Goal: Obtain resource: Download file/media

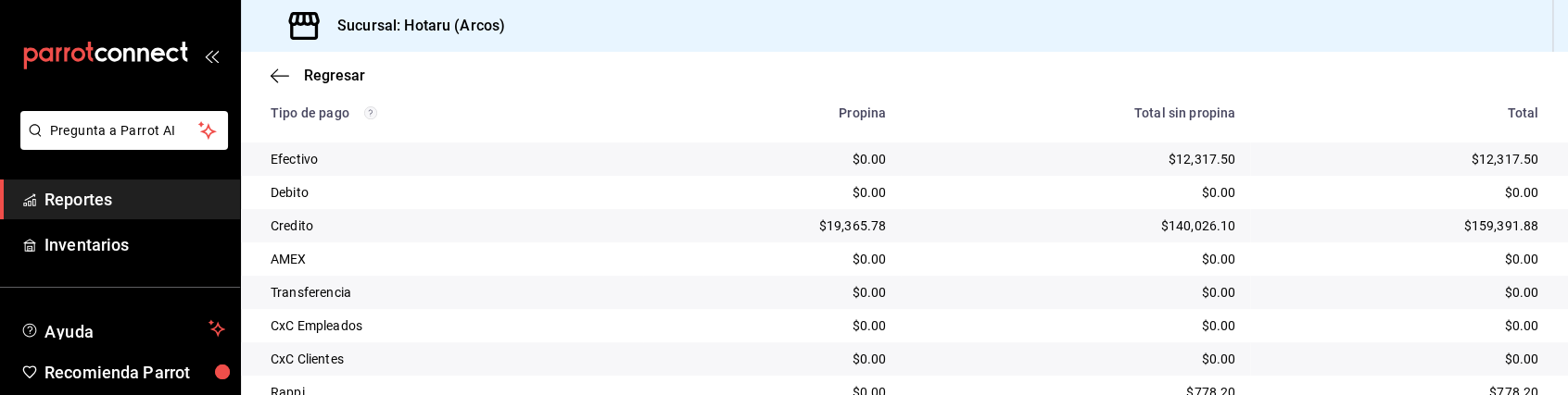
scroll to position [344, 0]
click at [147, 206] on span "Reportes" at bounding box center [134, 199] width 180 height 25
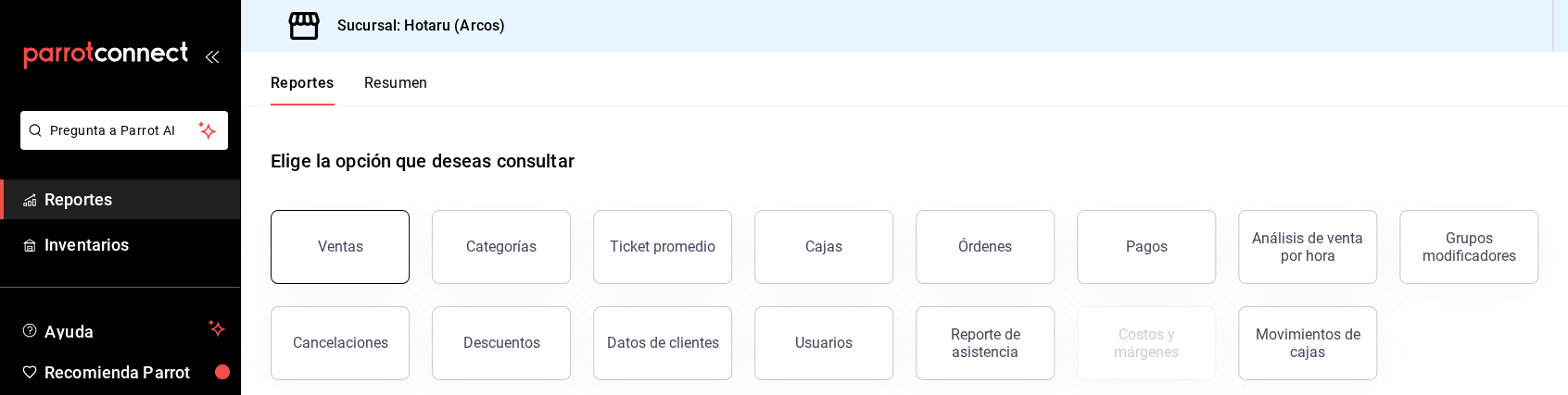
click at [357, 235] on button "Ventas" at bounding box center [339, 246] width 139 height 74
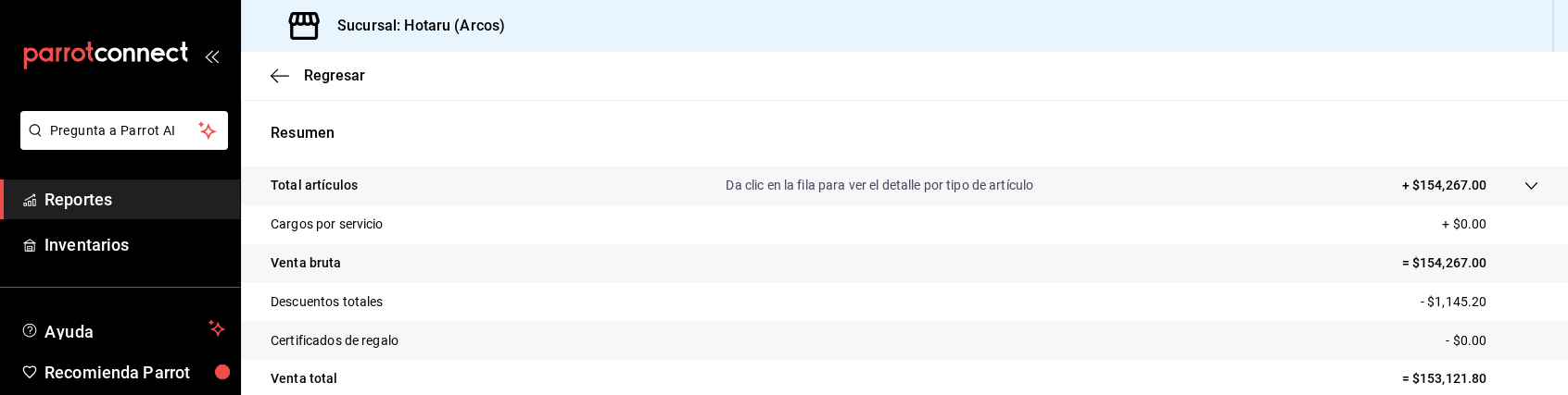
scroll to position [329, 0]
click at [1525, 188] on icon at bounding box center [1531, 187] width 12 height 8
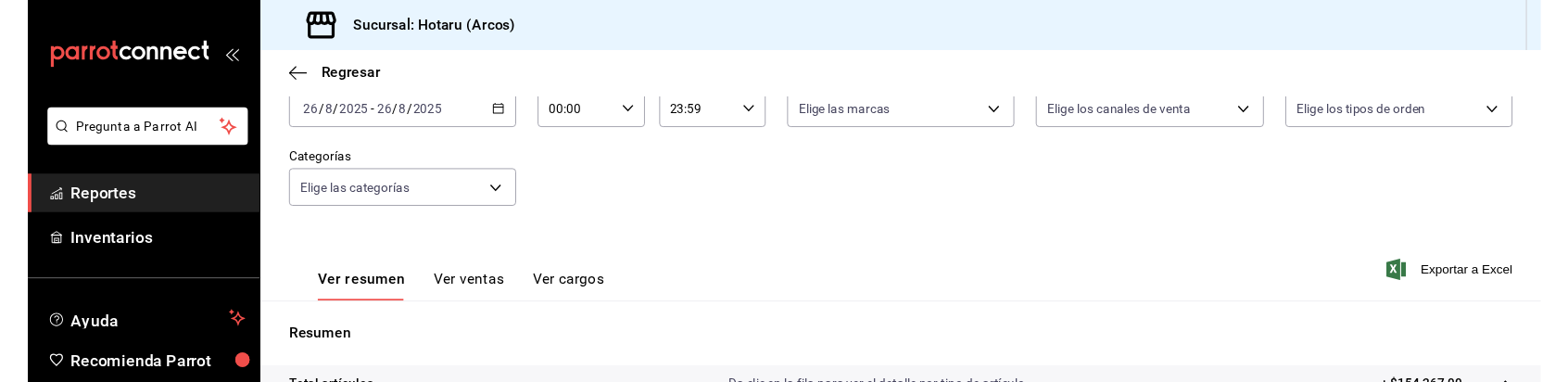
scroll to position [115, 0]
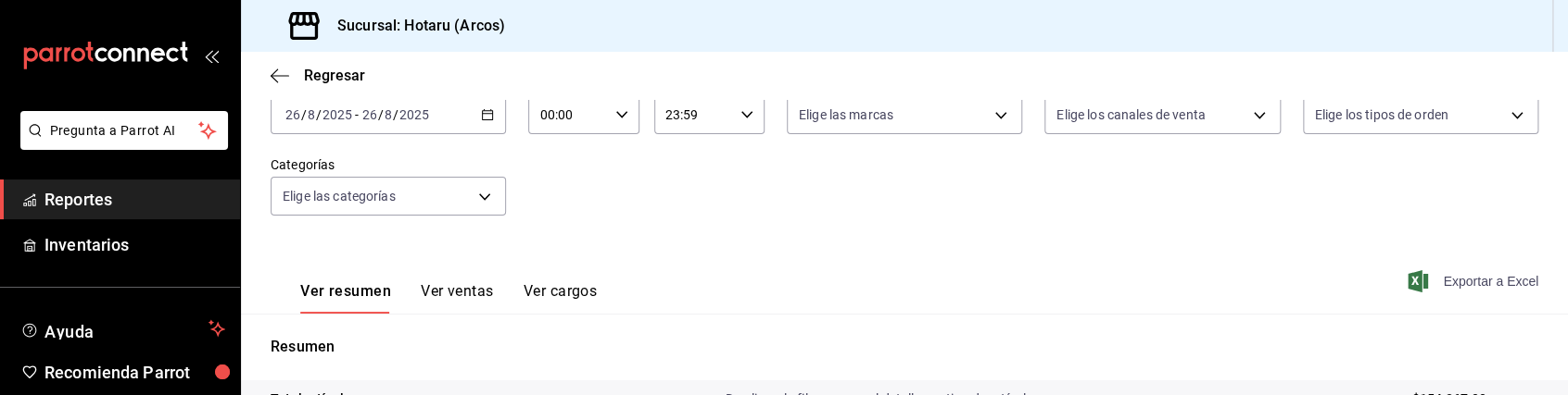
click at [1408, 286] on icon "button" at bounding box center [1418, 281] width 21 height 23
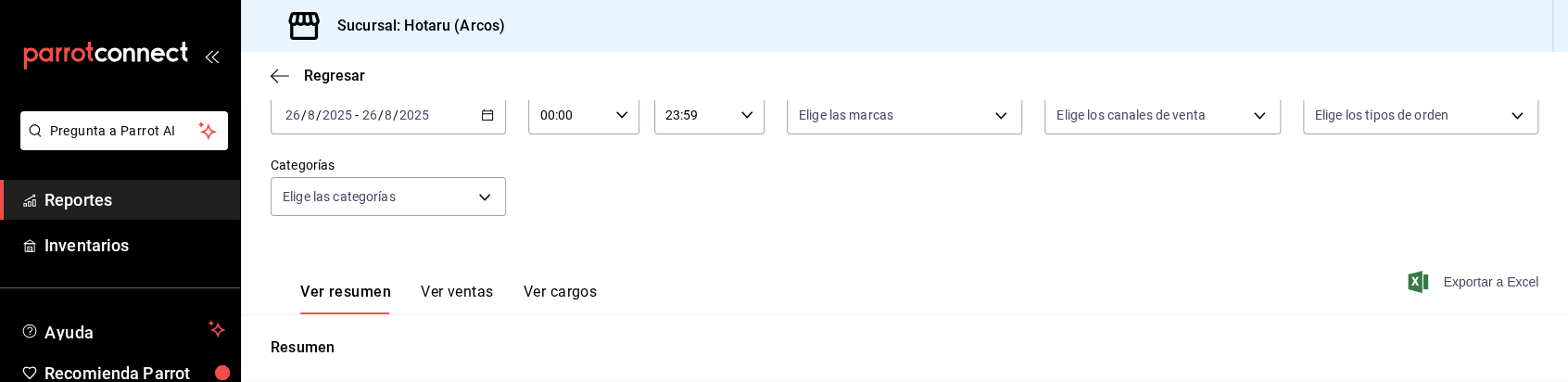
click at [415, 228] on div "Fecha [DATE] [DATE] - [DATE] [DATE] Hora inicio 00:00 Hora inicio Hora fin 23:5…" at bounding box center [904, 156] width 1268 height 163
click at [372, 188] on body "Pregunta a Parrot AI Reportes Inventarios Ayuda Recomienda Parrot Caja Hotaru S…" at bounding box center [784, 191] width 1568 height 382
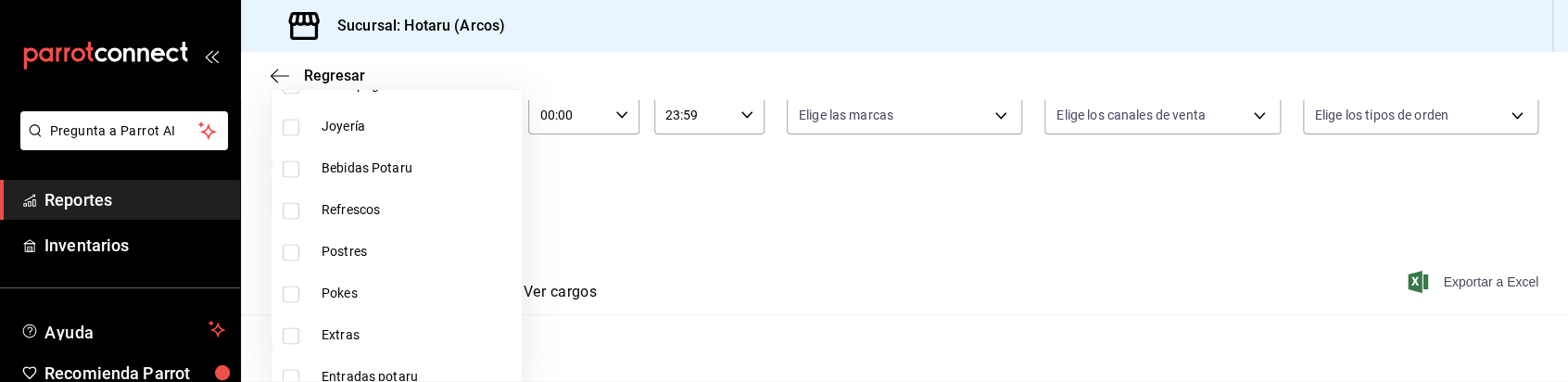
scroll to position [1382, 0]
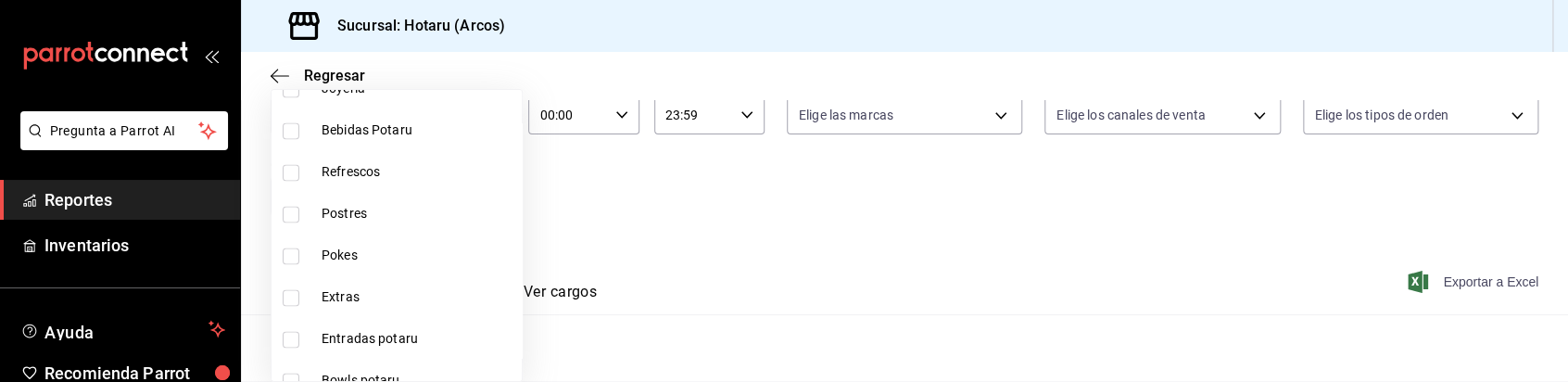
click at [295, 210] on input "checkbox" at bounding box center [291, 214] width 17 height 17
checkbox input "true"
type input "cd5395b2-1c44-4911-bc6a-3e113ce3a6aa"
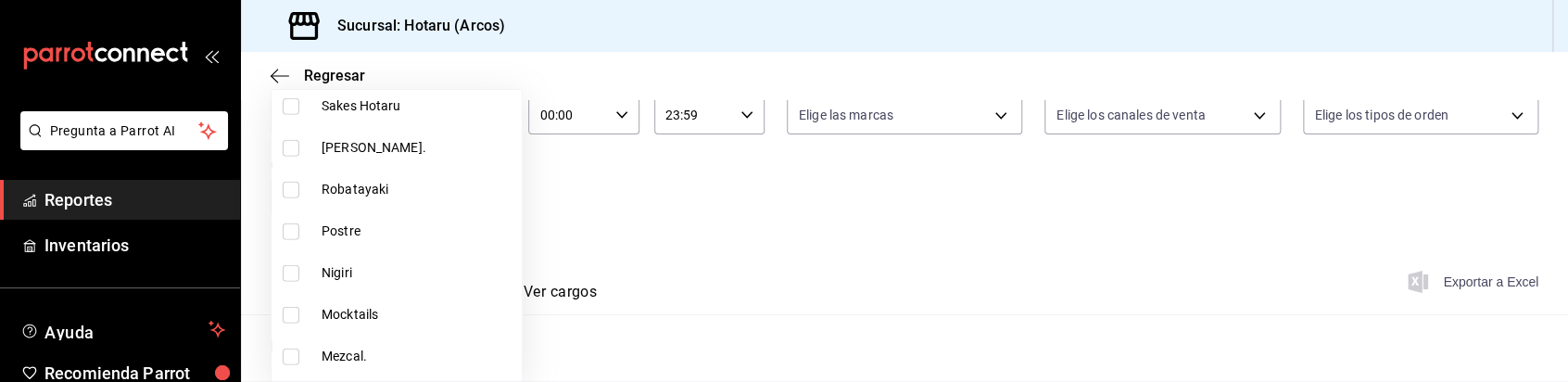
scroll to position [2493, 0]
click at [294, 227] on input "checkbox" at bounding box center [291, 230] width 17 height 17
checkbox input "true"
type input "cd5395b2-1c44-4911-bc6a-3e113ce3a6aa,b6a59378-c3ff-41b9-a2b5-b1f87fd6afd2"
click at [676, 214] on div at bounding box center [784, 191] width 1568 height 382
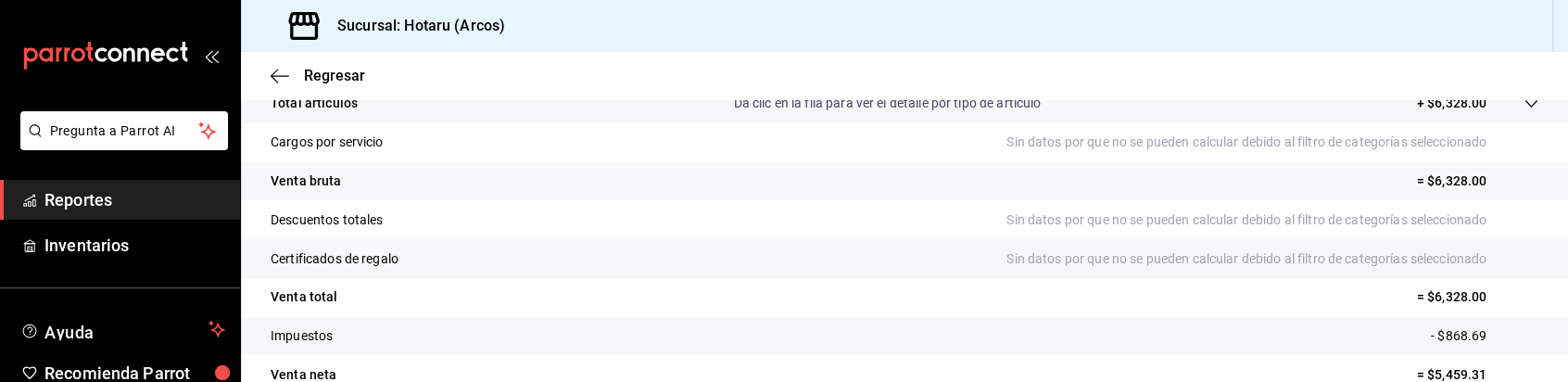
scroll to position [415, 0]
click at [1524, 106] on icon at bounding box center [1531, 102] width 15 height 15
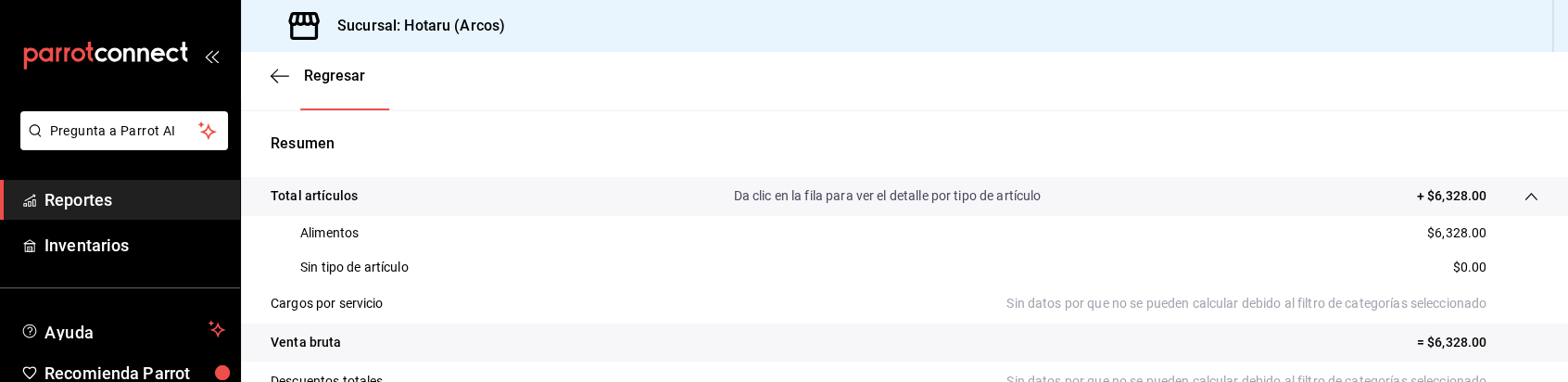
scroll to position [191, 0]
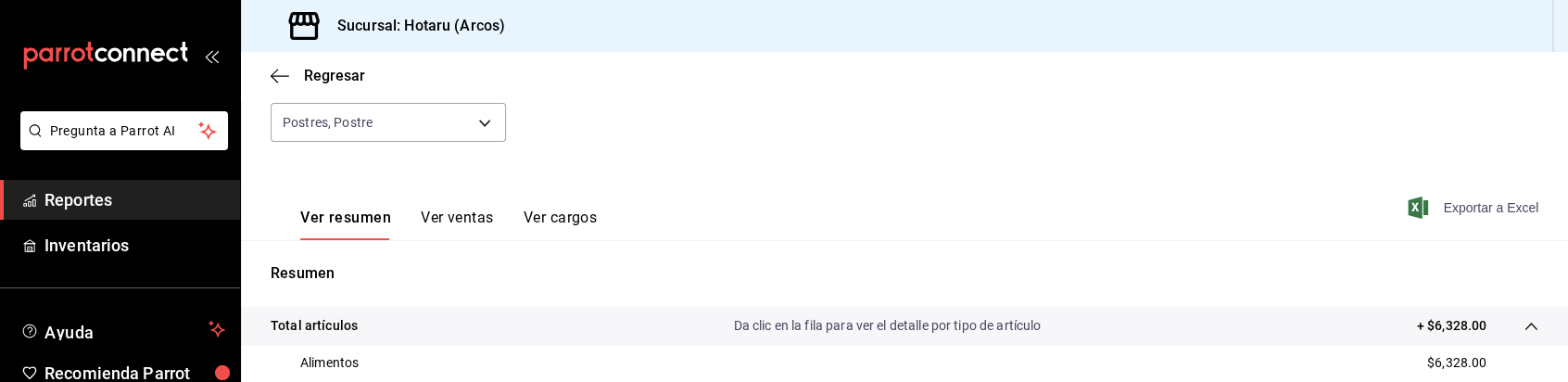
click at [1431, 207] on span "Exportar a Excel" at bounding box center [1475, 207] width 127 height 23
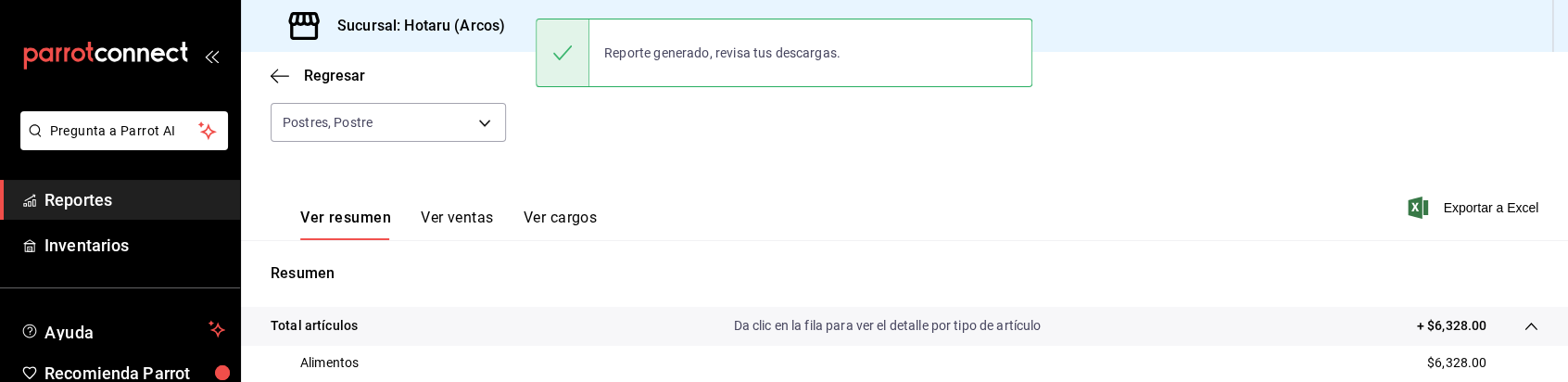
click at [276, 185] on div "Ver resumen Ver ventas Ver cargos Exportar a Excel" at bounding box center [904, 201] width 1327 height 76
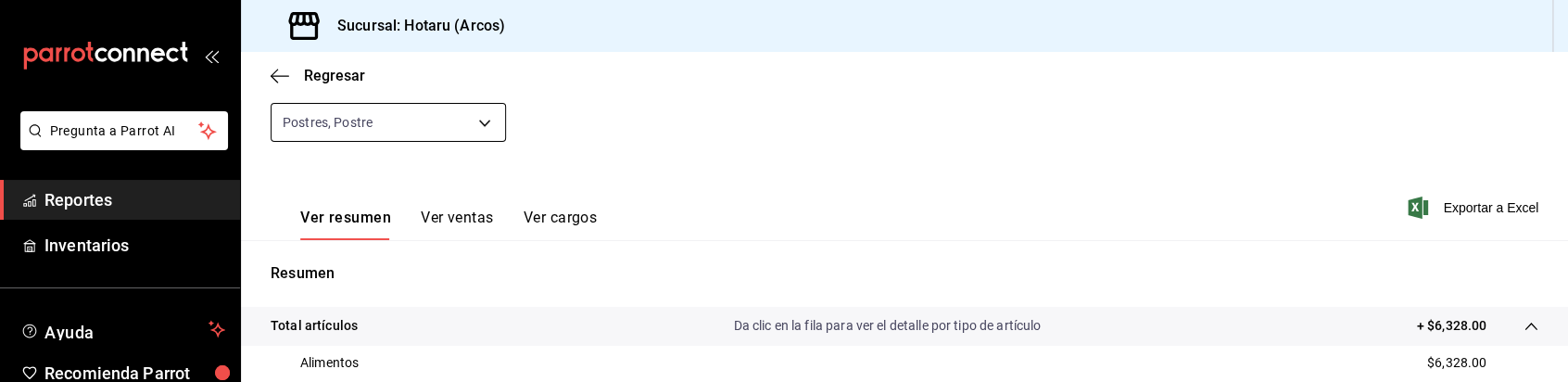
click at [481, 116] on body "Pregunta a Parrot AI Reportes Inventarios Ayuda Recomienda Parrot Caja Hotaru S…" at bounding box center [784, 191] width 1568 height 382
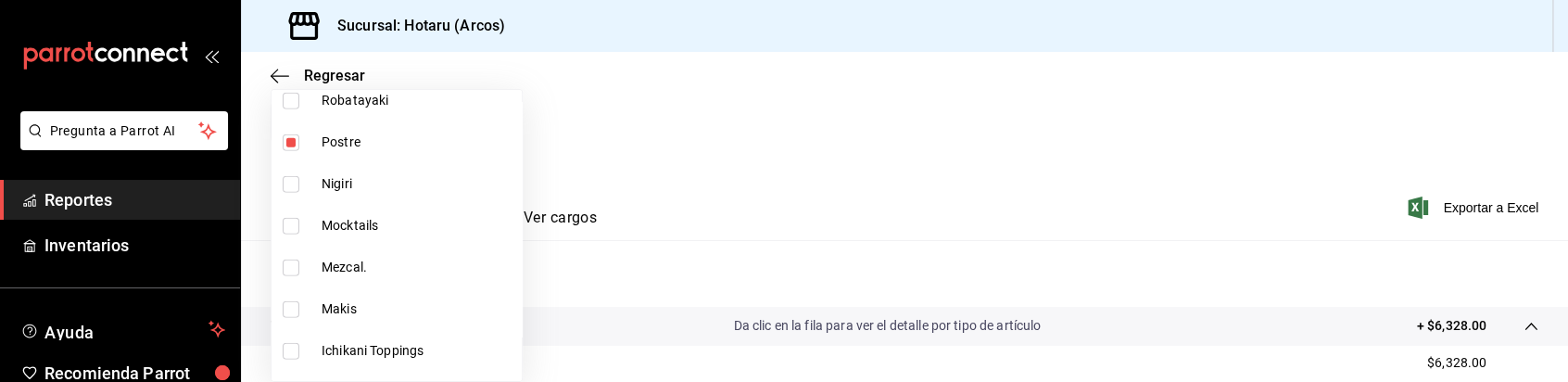
scroll to position [2691, 0]
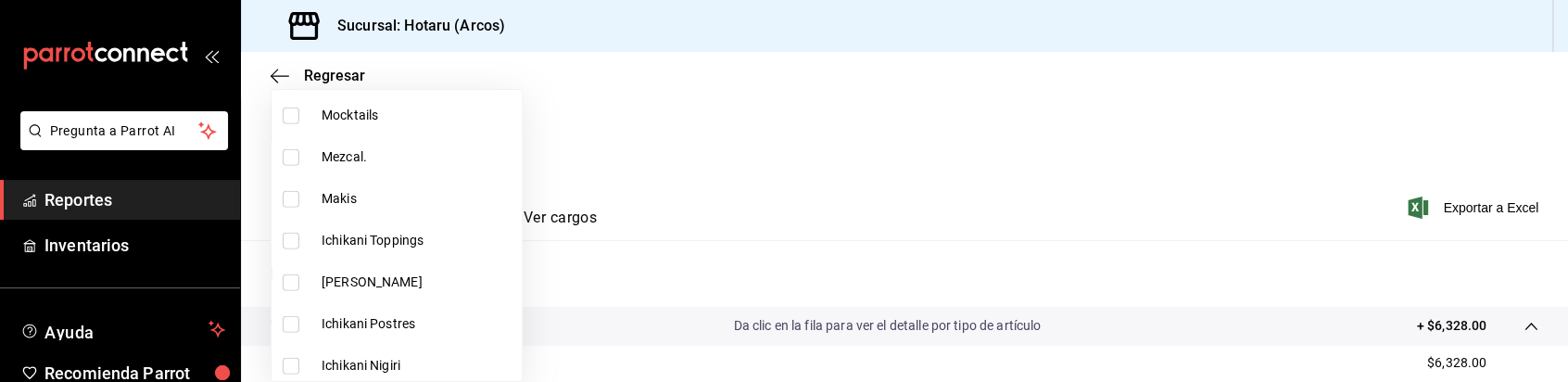
click at [288, 117] on input "checkbox" at bounding box center [291, 115] width 17 height 17
checkbox input "true"
type input "cd5395b2-1c44-4911-bc6a-3e113ce3a6aa,b6a59378-c3ff-41b9-a2b5-b1f87fd6afd2,ae419…"
click at [972, 178] on div at bounding box center [784, 191] width 1568 height 382
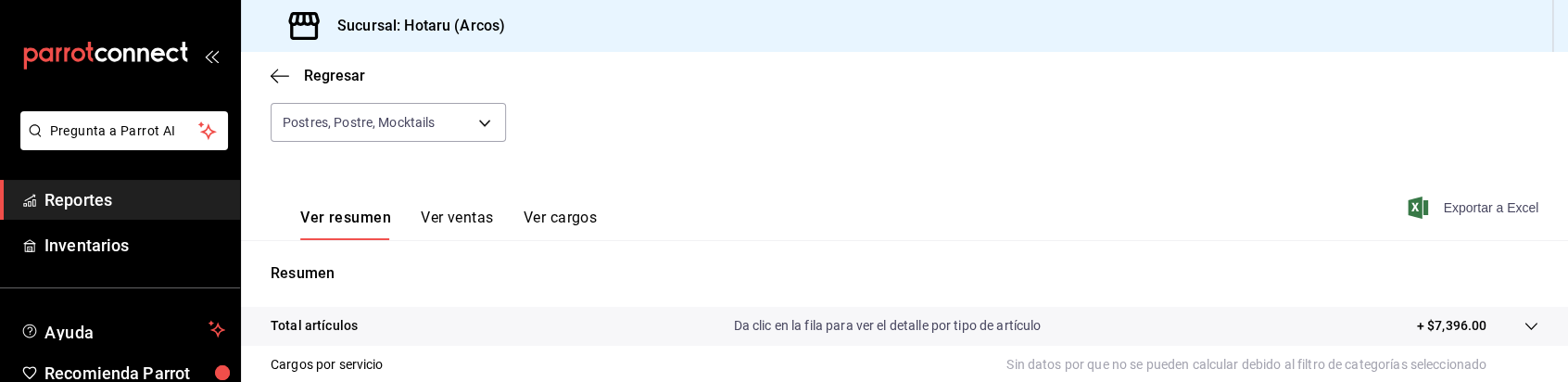
click at [1491, 209] on span "Exportar a Excel" at bounding box center [1475, 207] width 127 height 23
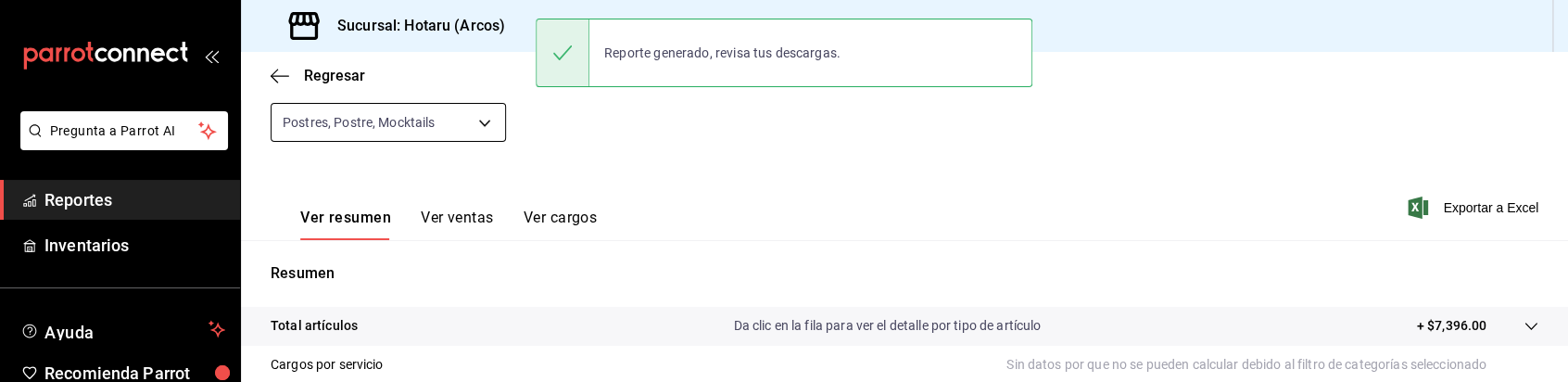
click at [473, 130] on body "Pregunta a Parrot AI Reportes Inventarios Ayuda Recomienda Parrot Caja Hotaru S…" at bounding box center [784, 191] width 1568 height 382
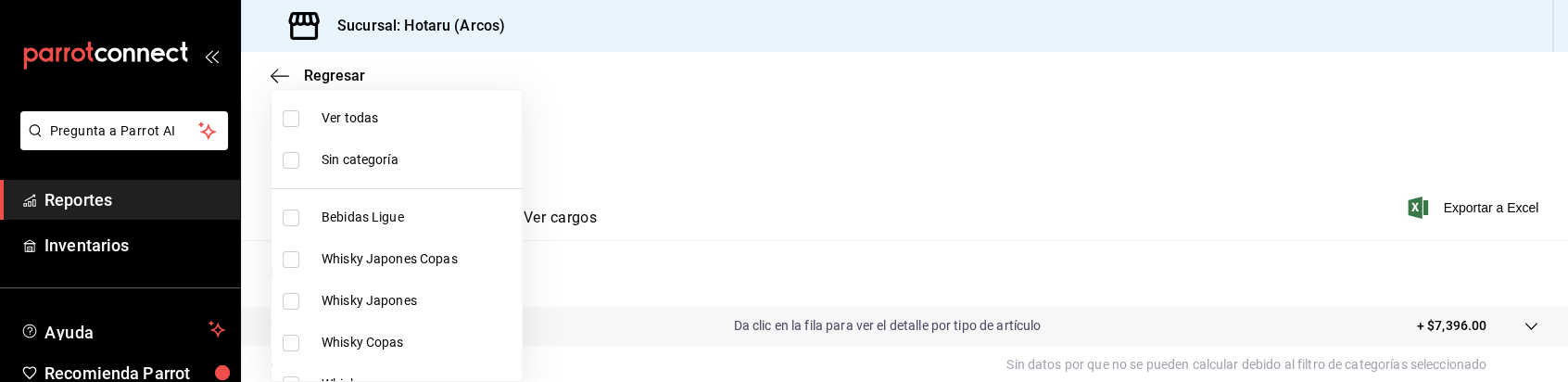
click at [297, 115] on input "checkbox" at bounding box center [291, 118] width 17 height 17
checkbox input "true"
type input "af0fa7ff-854a-4bfb-817f-8061951aea4b,98c40ba0-5fcc-40b0-ad47-58e6283fb45d,d8773…"
checkbox input "true"
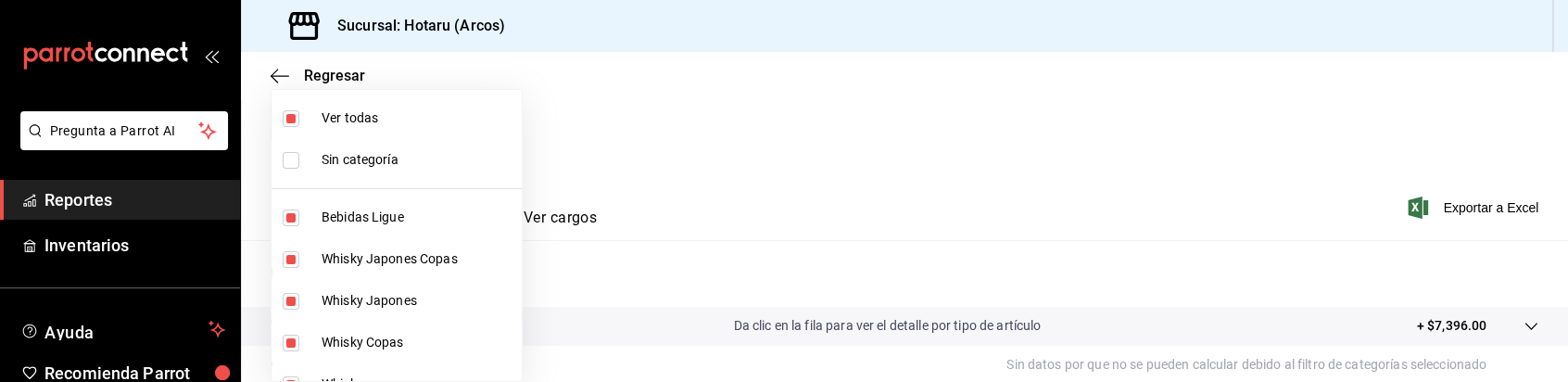
checkbox input "true"
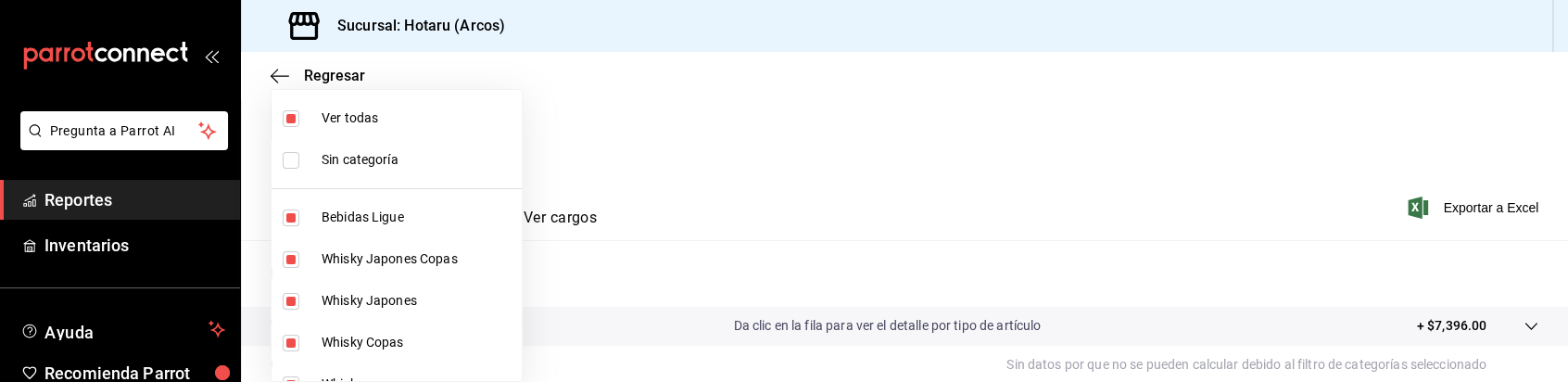
checkbox input "true"
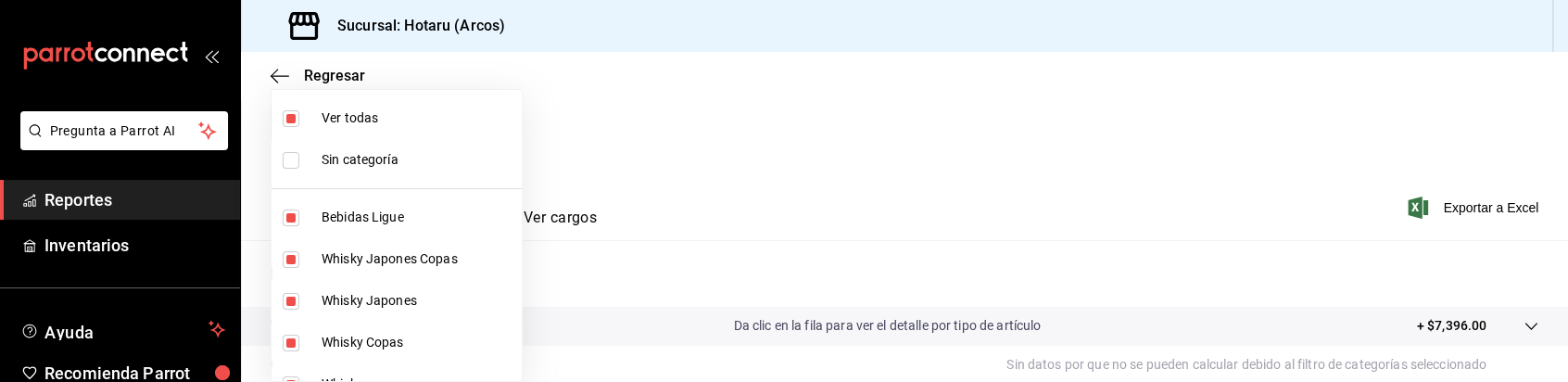
checkbox input "true"
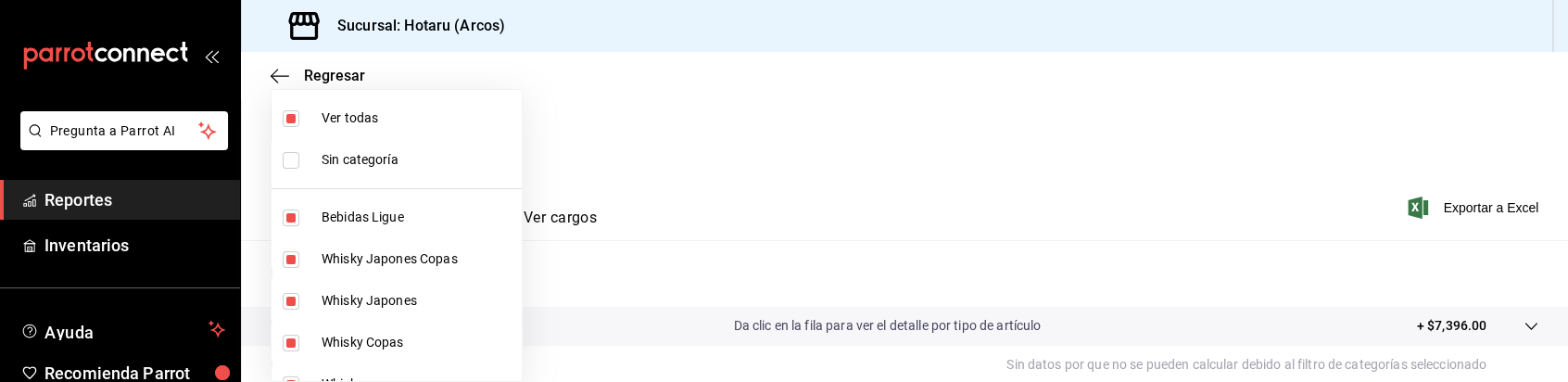
checkbox input "true"
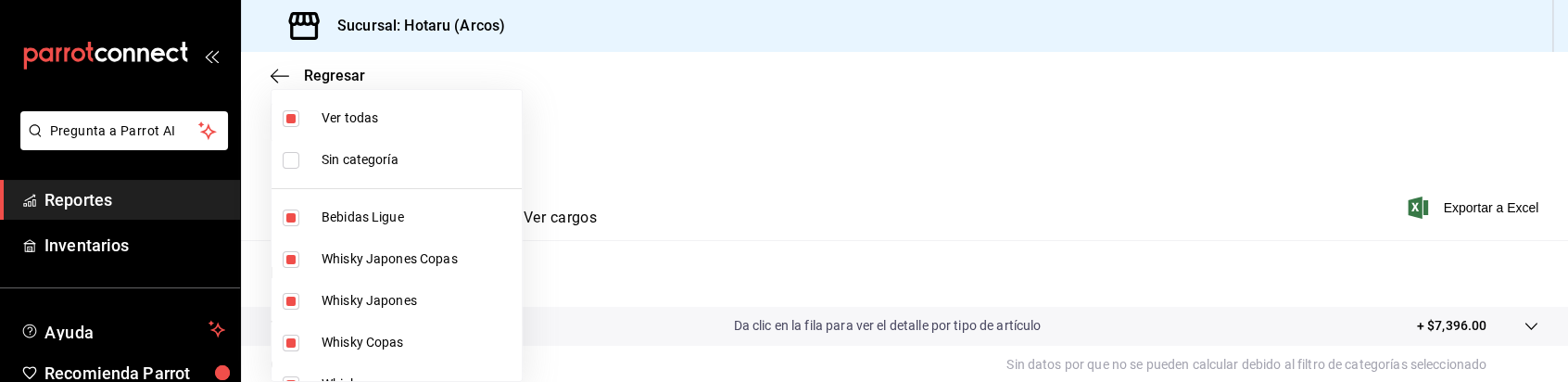
checkbox input "true"
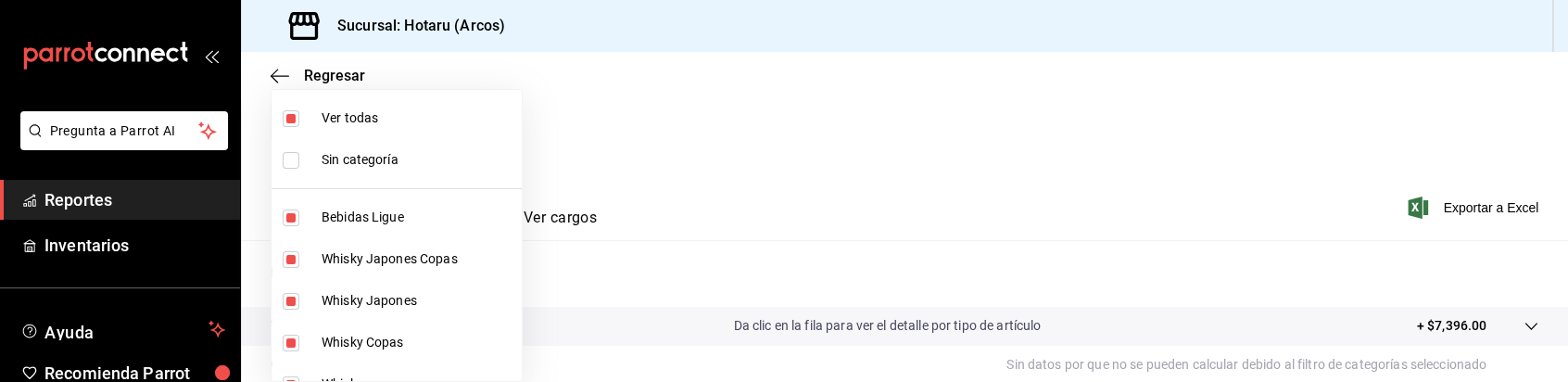
checkbox input "true"
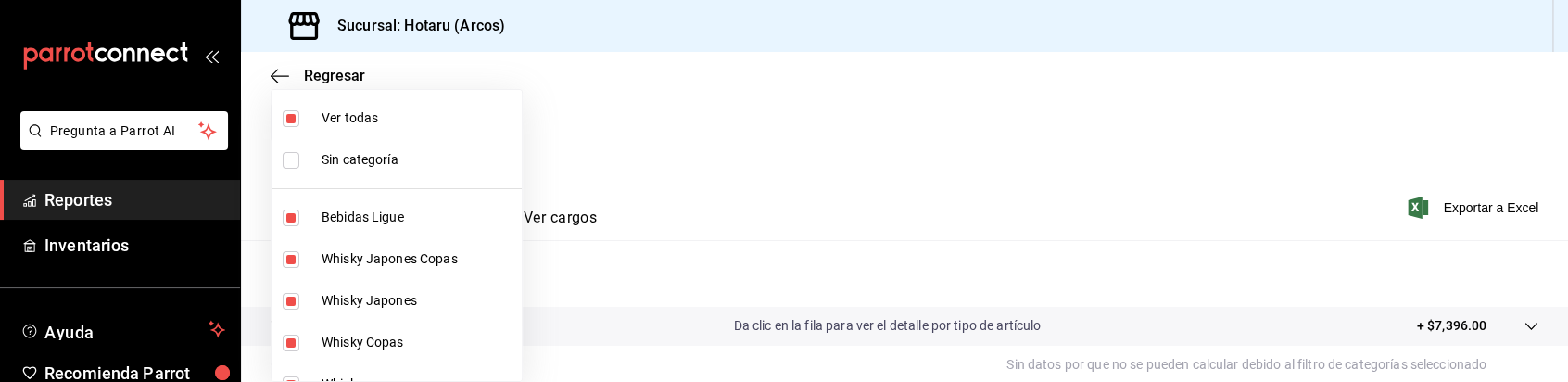
checkbox input "true"
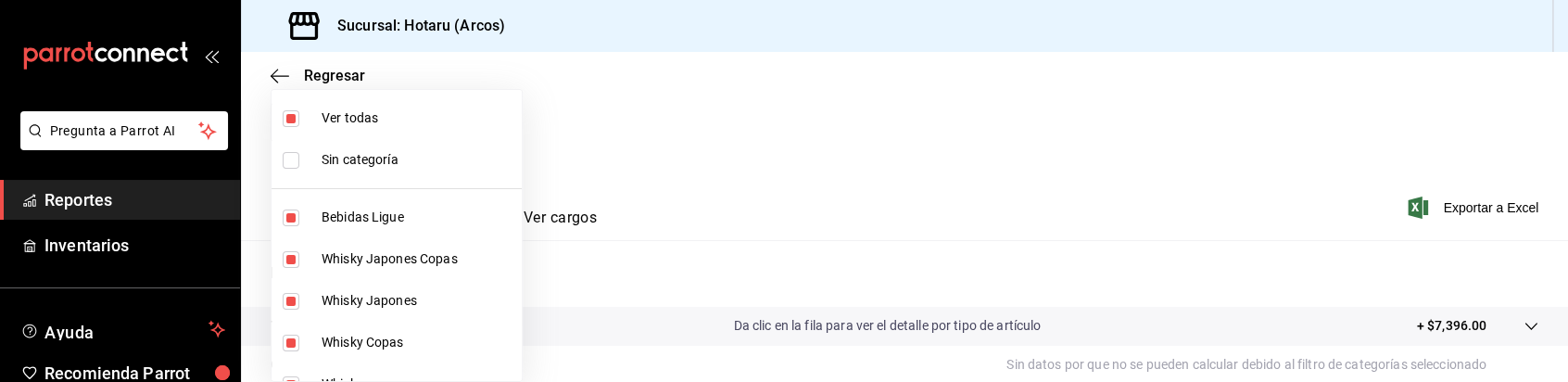
checkbox input "true"
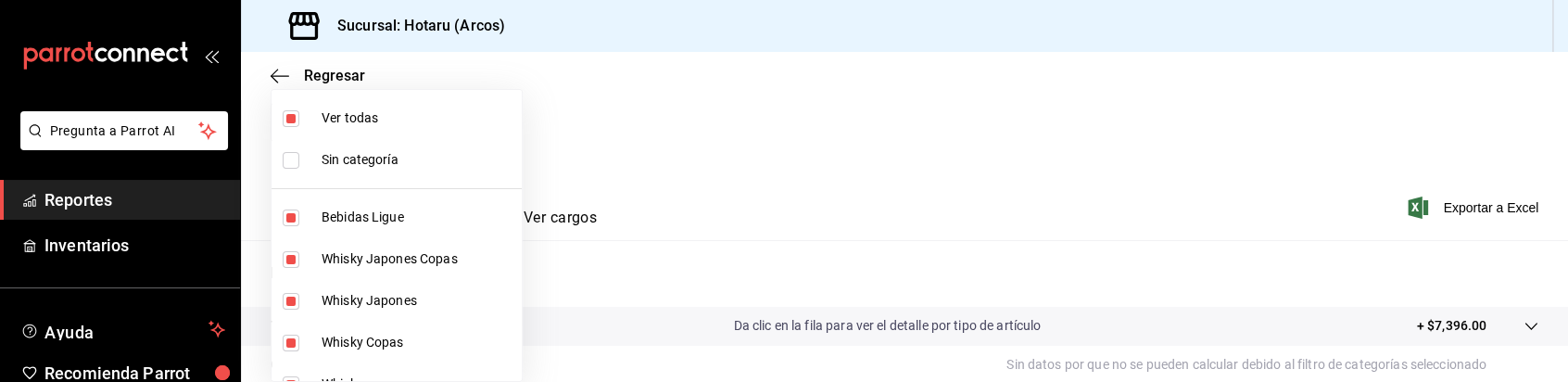
checkbox input "true"
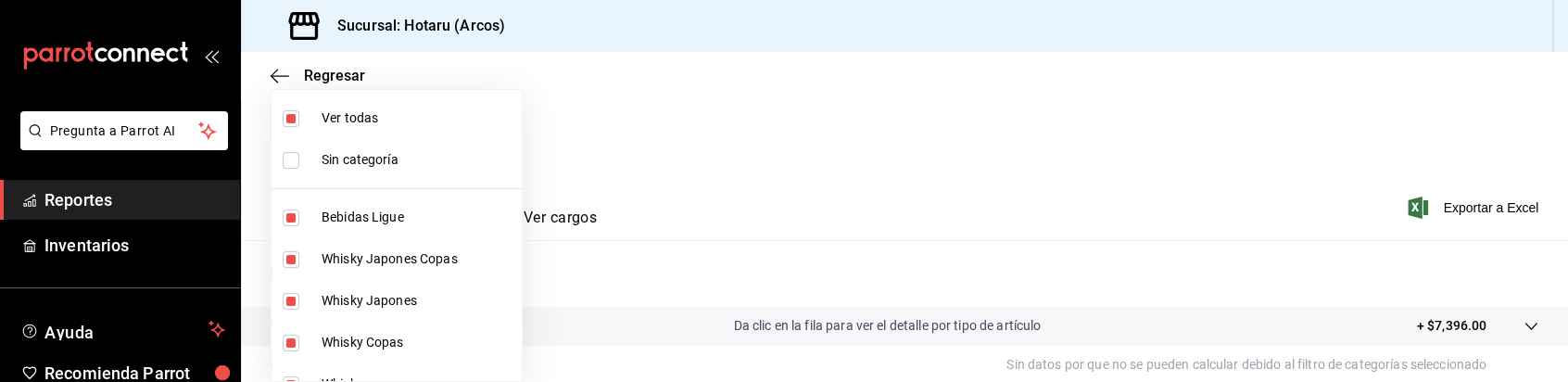
checkbox input "true"
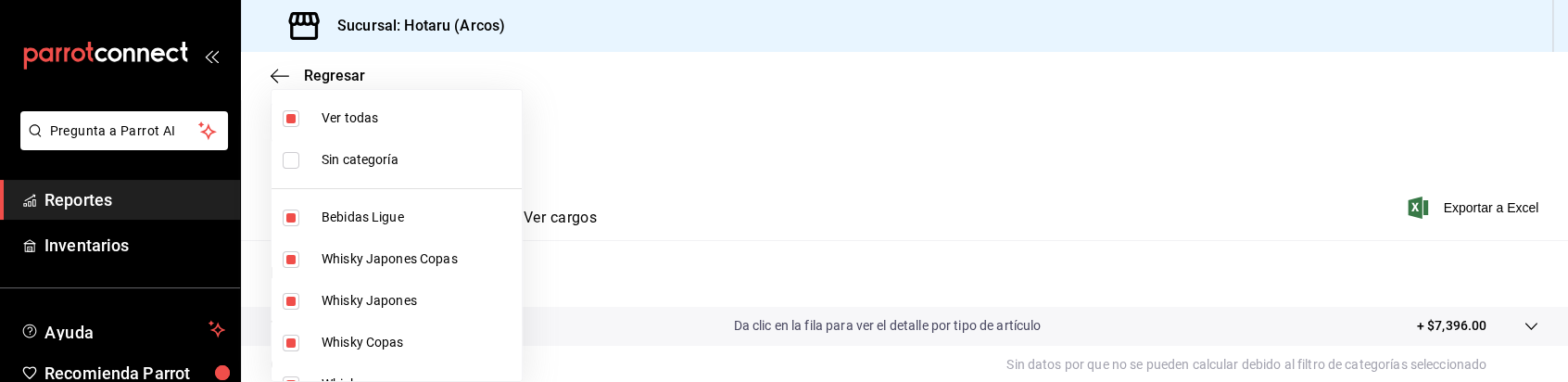
checkbox input "true"
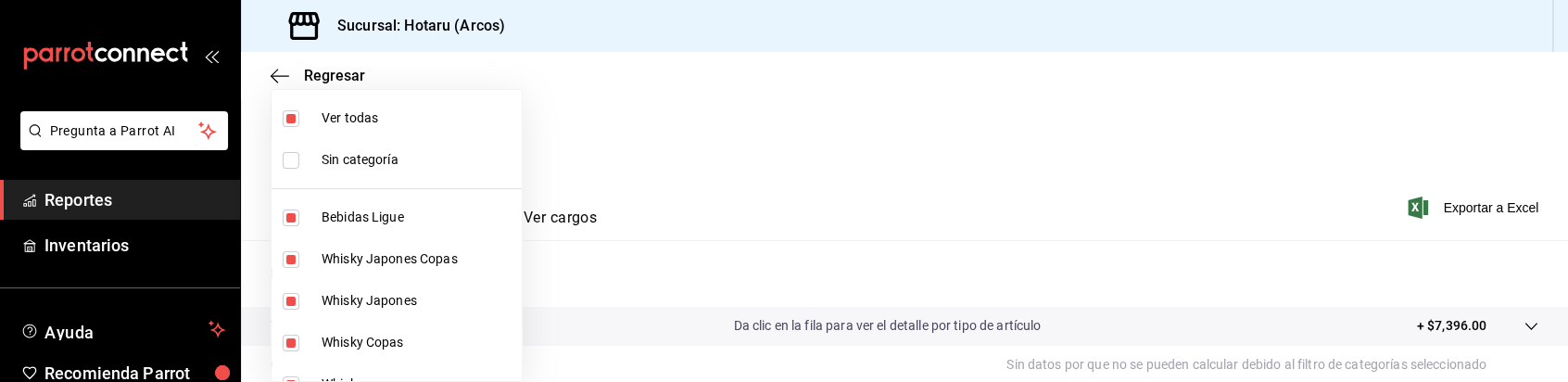
checkbox input "true"
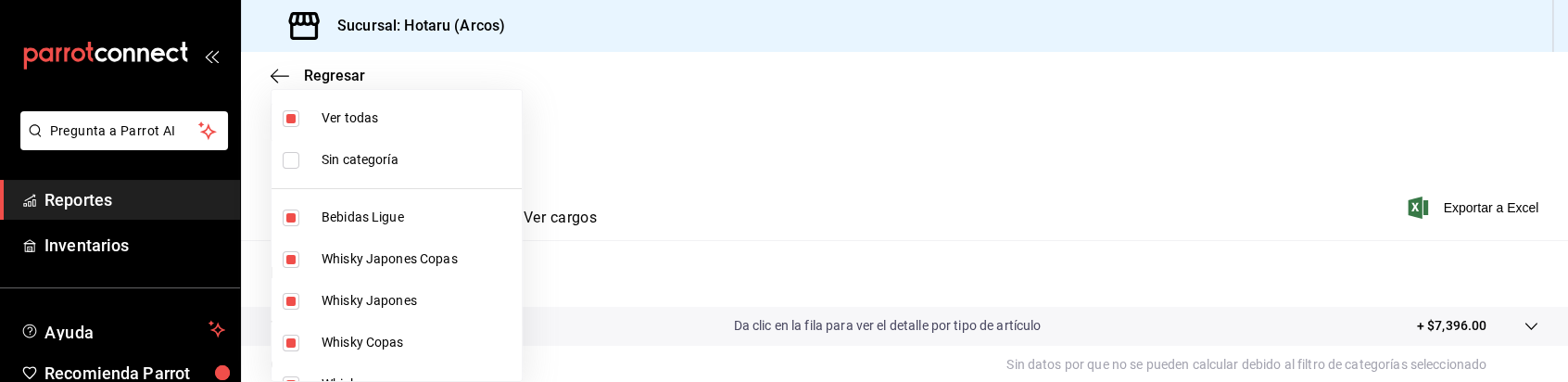
checkbox input "true"
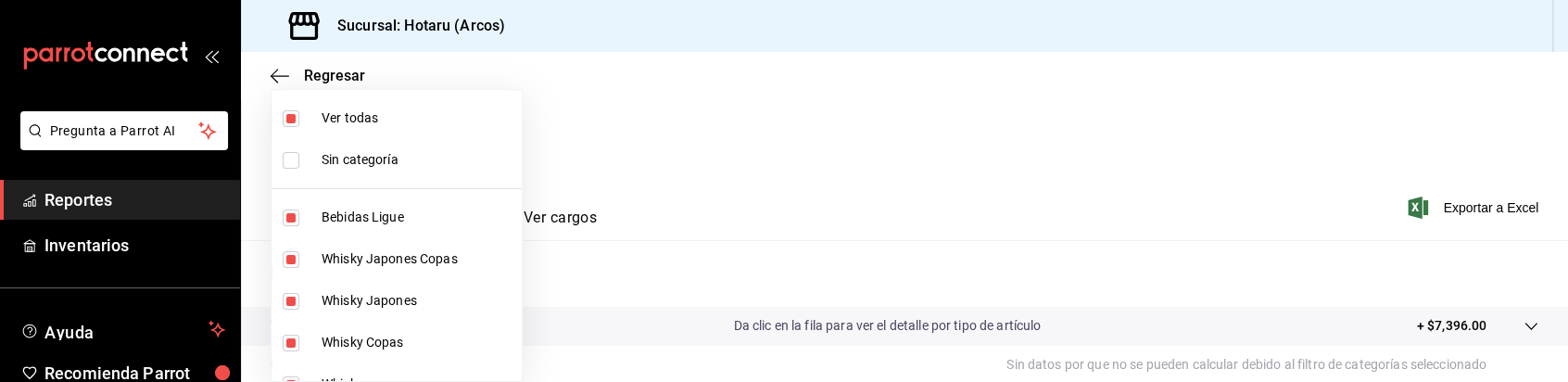
checkbox input "true"
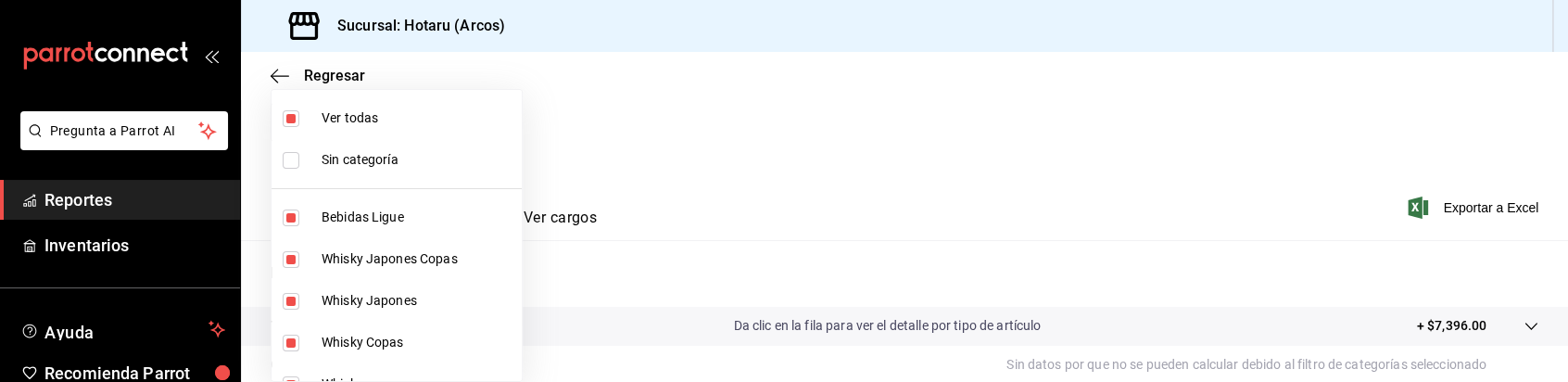
checkbox input "true"
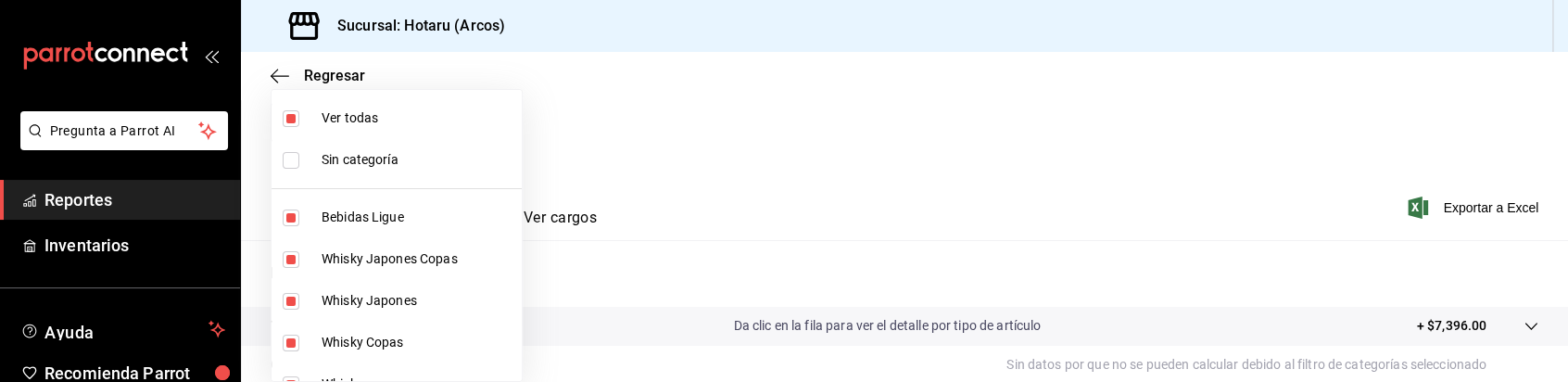
checkbox input "true"
click at [297, 115] on input "checkbox" at bounding box center [291, 118] width 17 height 17
checkbox input "false"
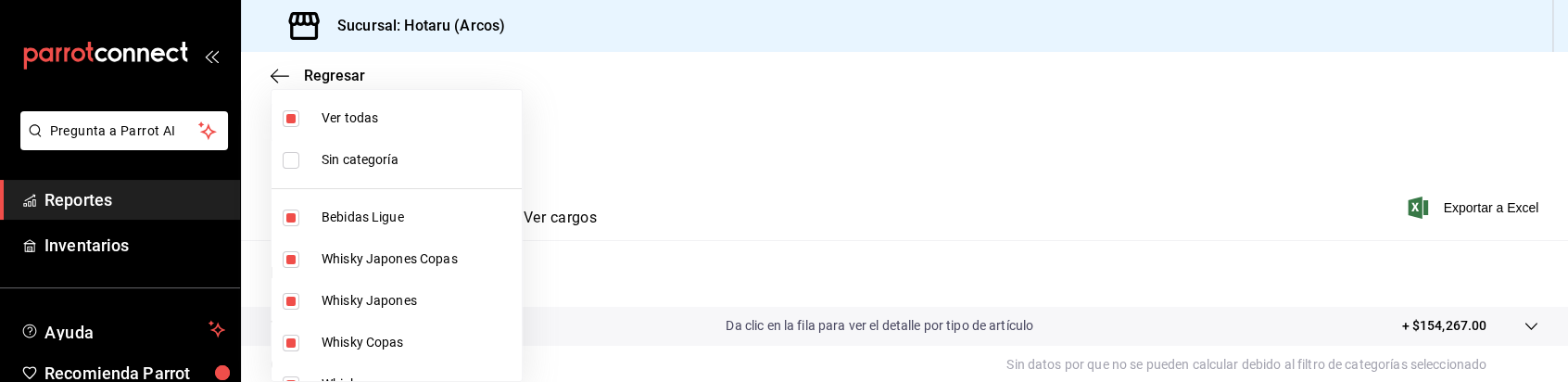
checkbox input "false"
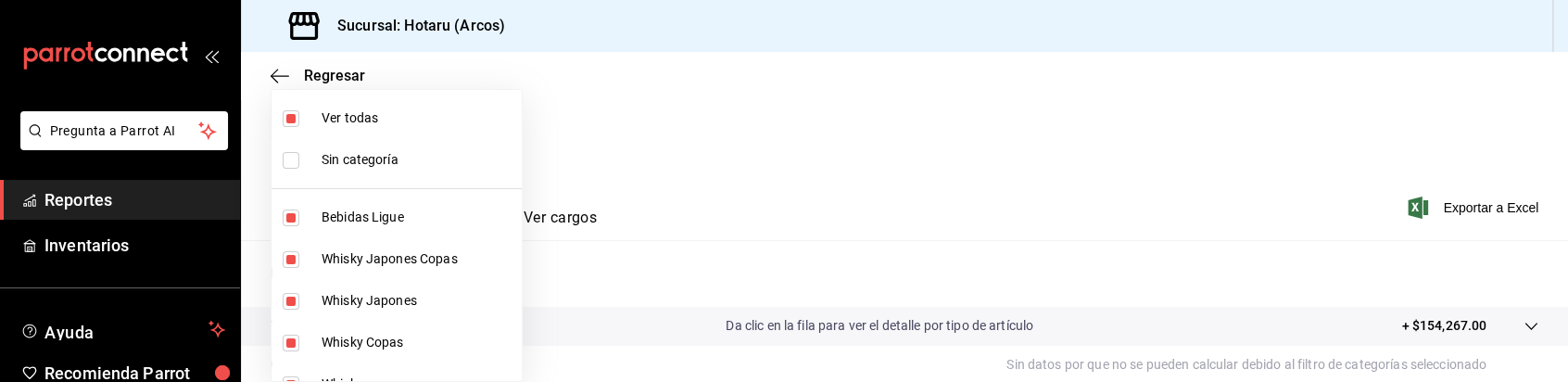
checkbox input "false"
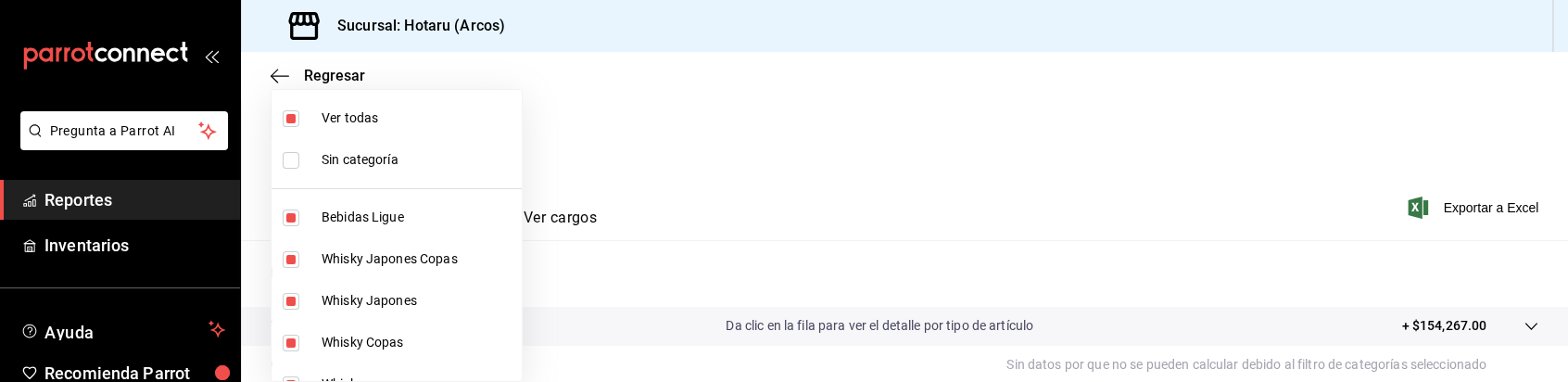
checkbox input "false"
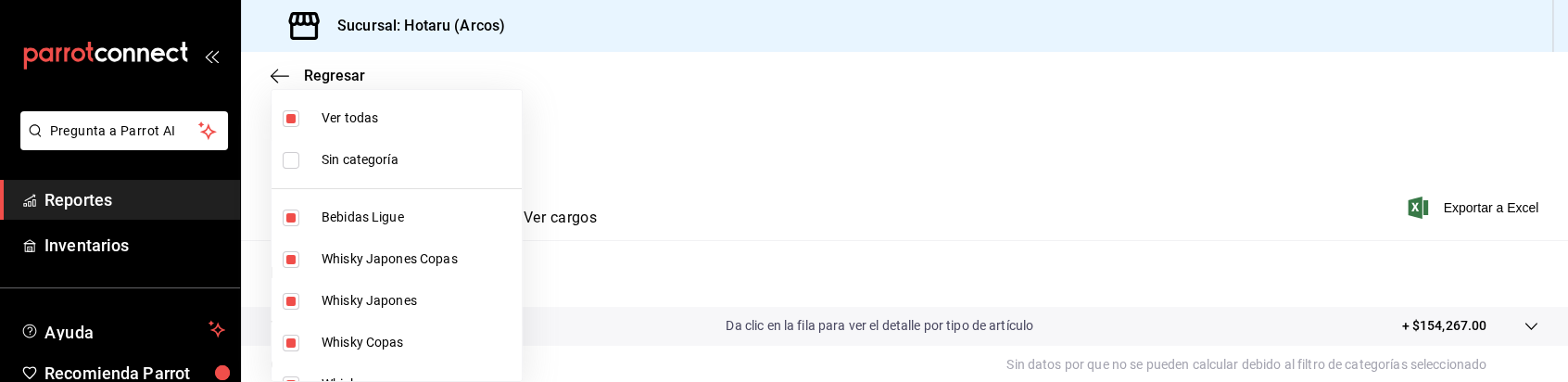
checkbox input "false"
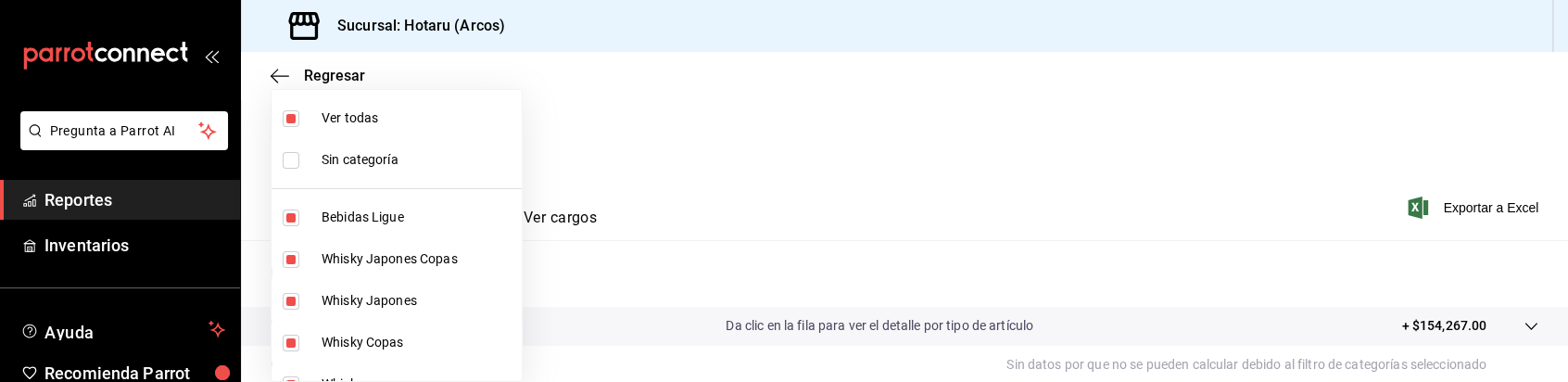
checkbox input "false"
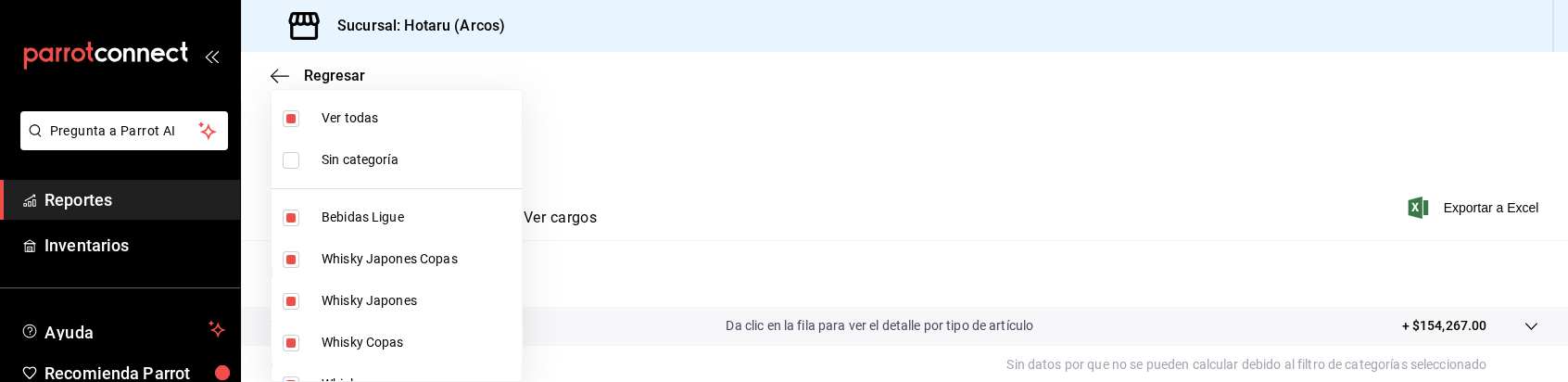
checkbox input "false"
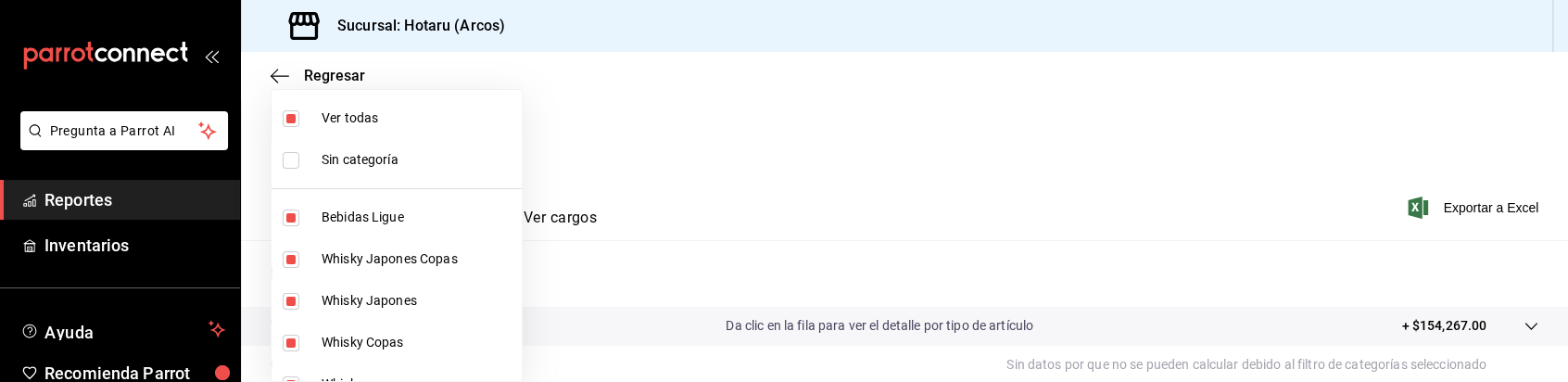
checkbox input "false"
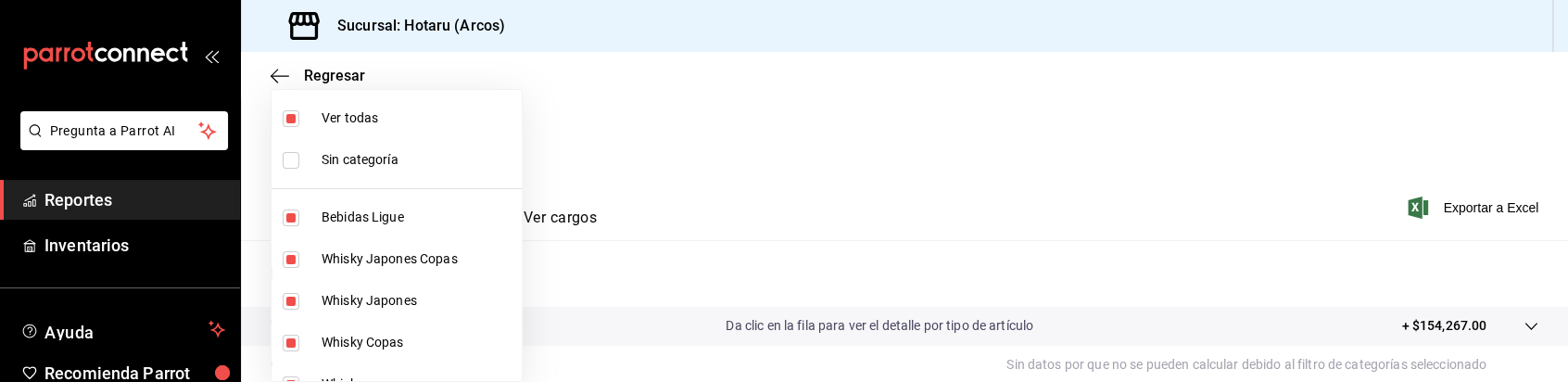
checkbox input "false"
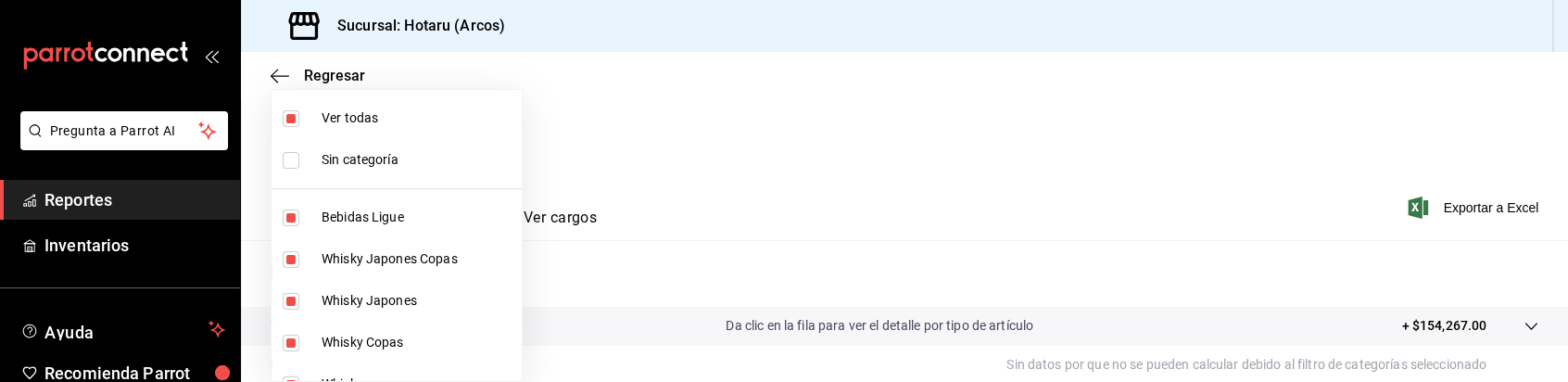
checkbox input "false"
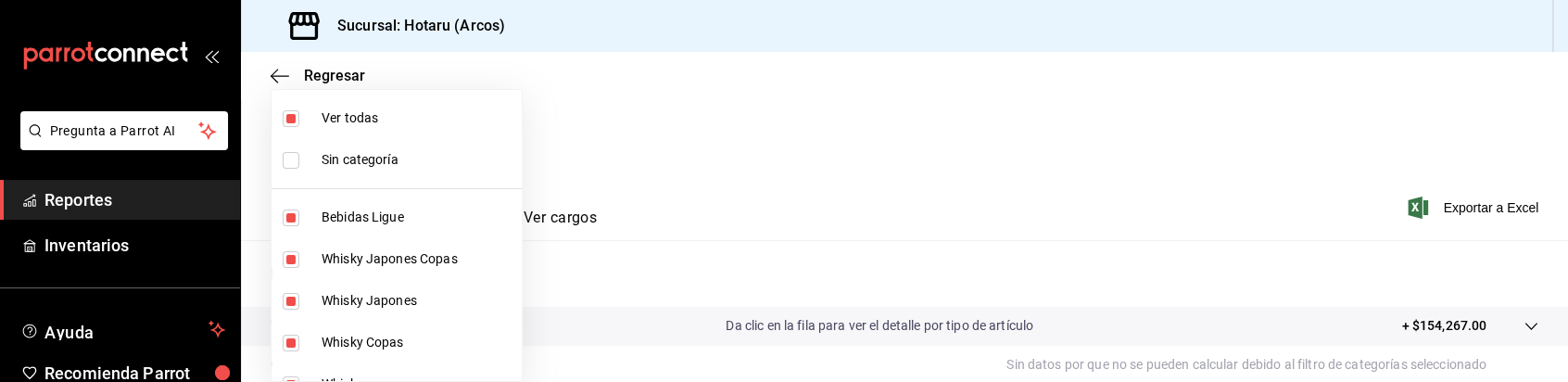
checkbox input "false"
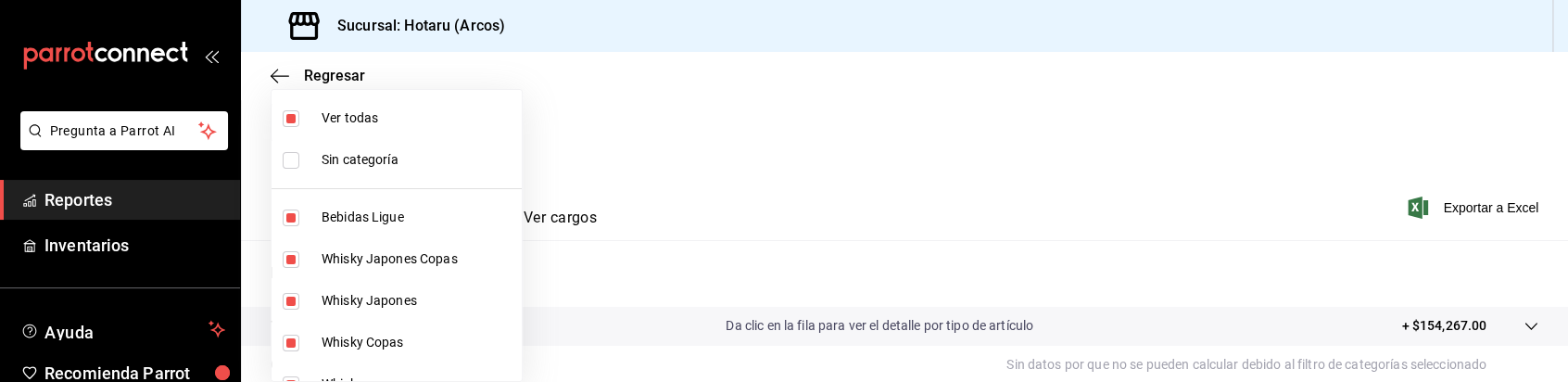
checkbox input "false"
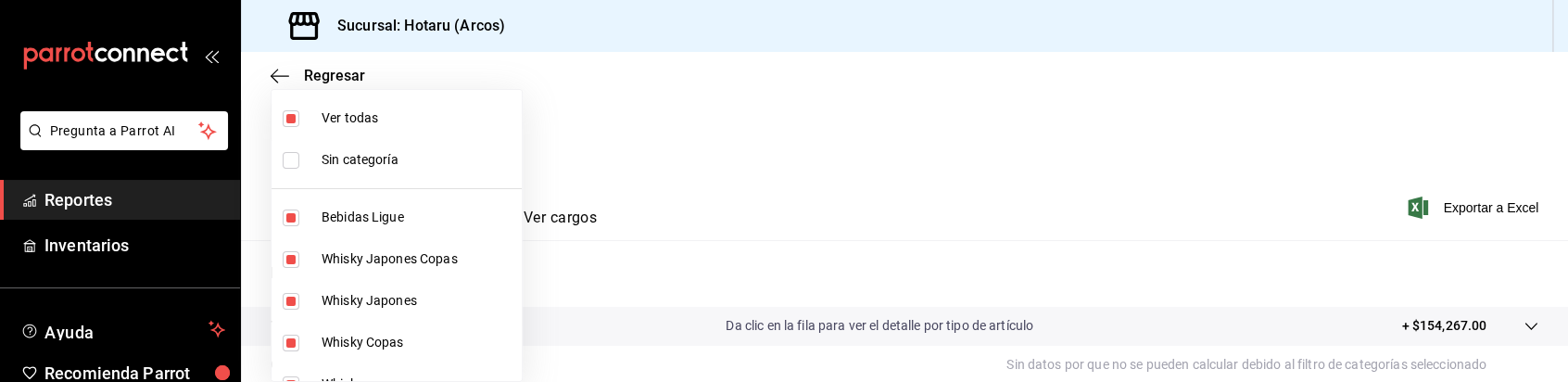
checkbox input "false"
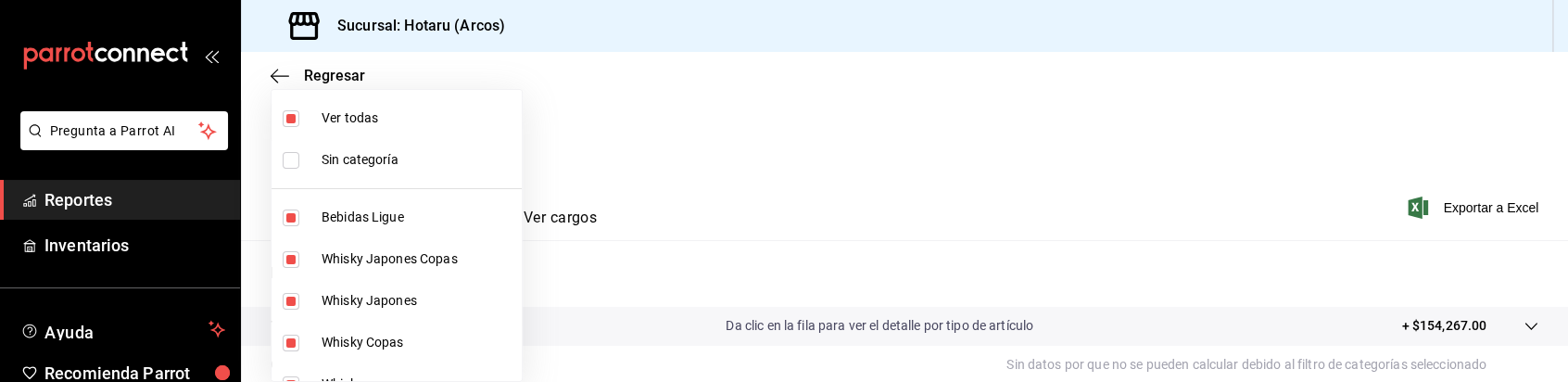
checkbox input "false"
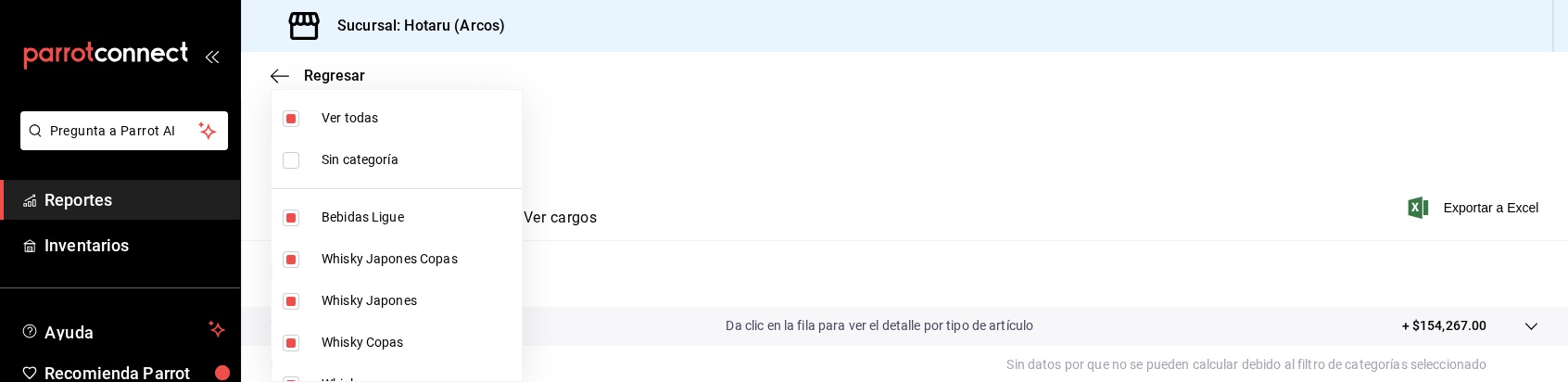
checkbox input "false"
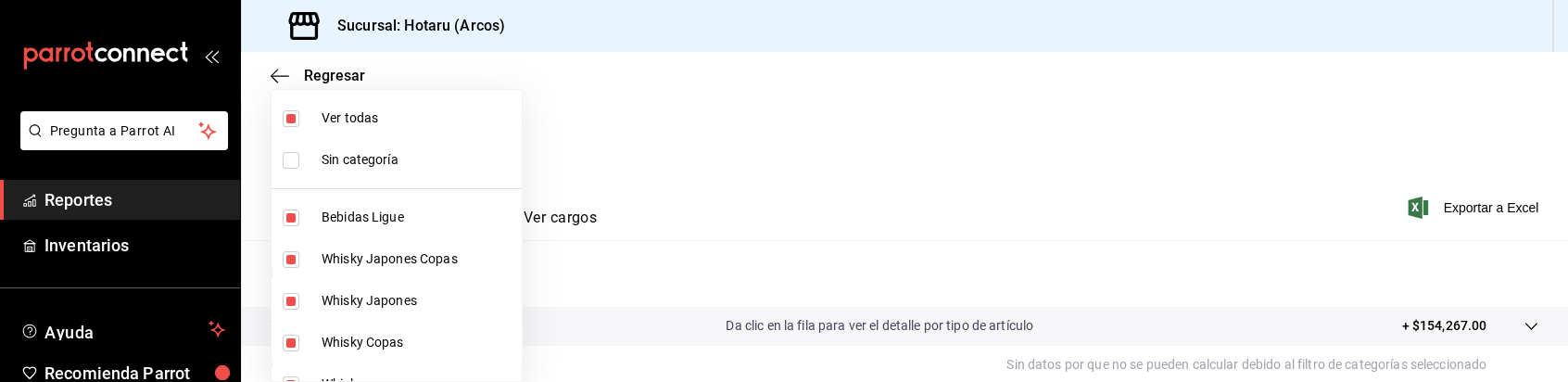
checkbox input "false"
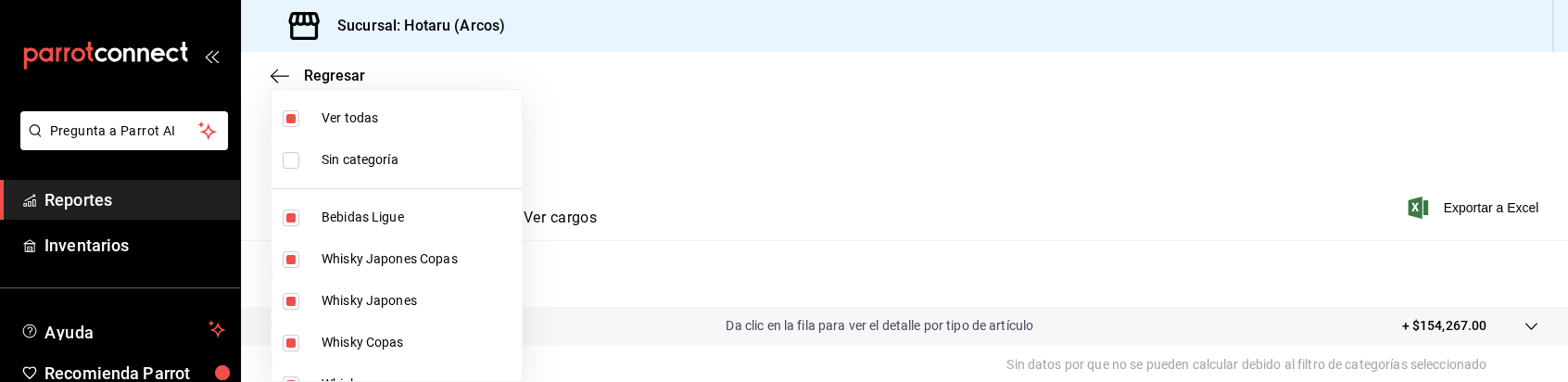
checkbox input "false"
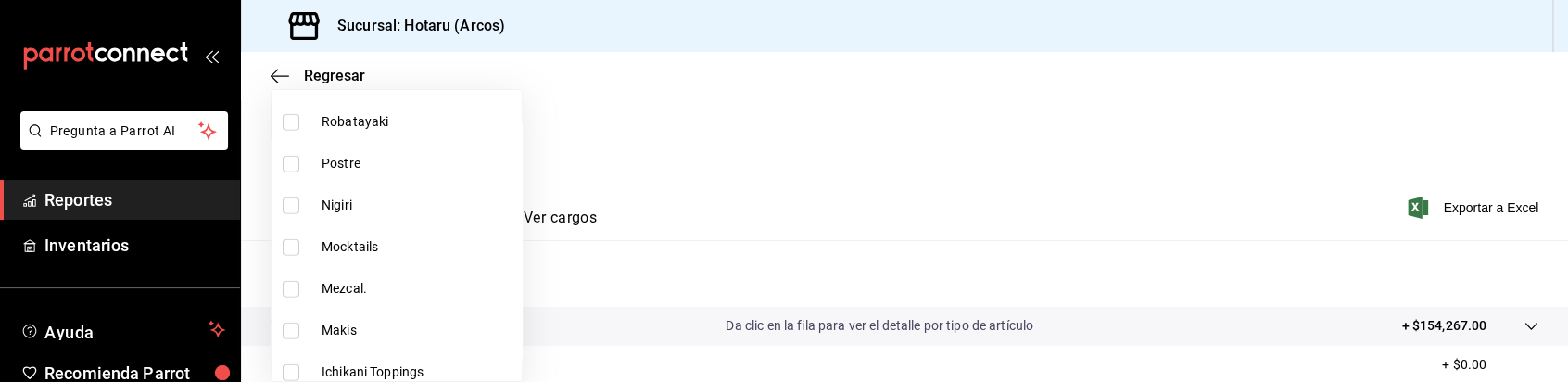
scroll to position [2593, 0]
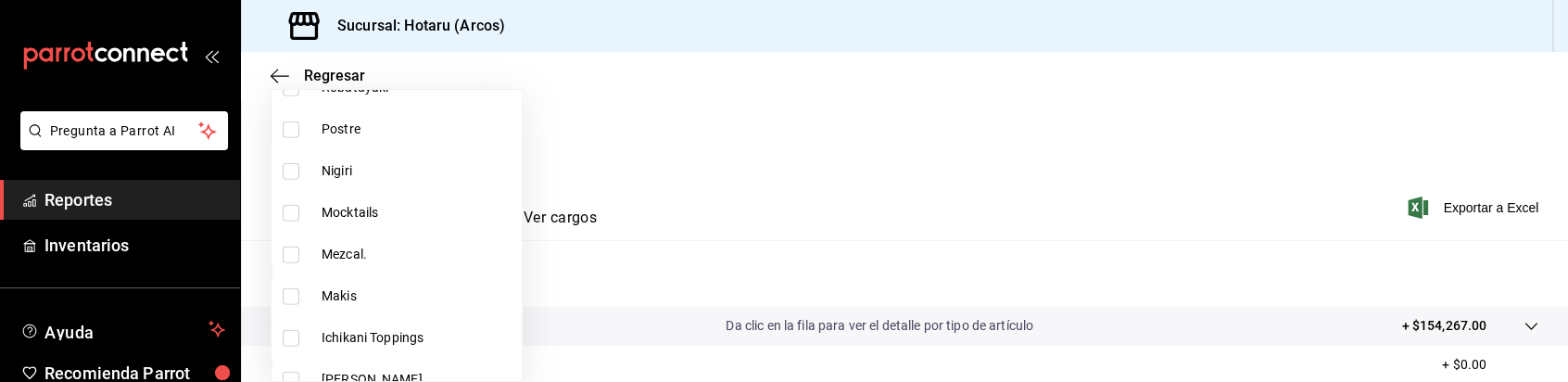
click at [293, 213] on input "checkbox" at bounding box center [291, 213] width 17 height 17
checkbox input "true"
type input "ae4198db-8658-4b93-b542-e7da5fe79c2a"
click at [655, 198] on div at bounding box center [784, 191] width 1568 height 382
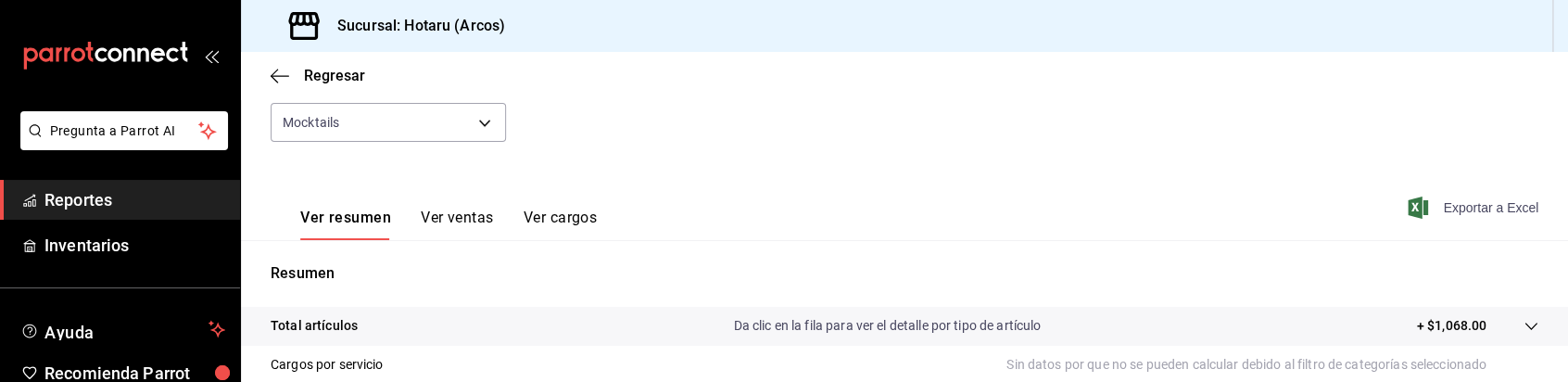
click at [1475, 206] on span "Exportar a Excel" at bounding box center [1475, 207] width 127 height 23
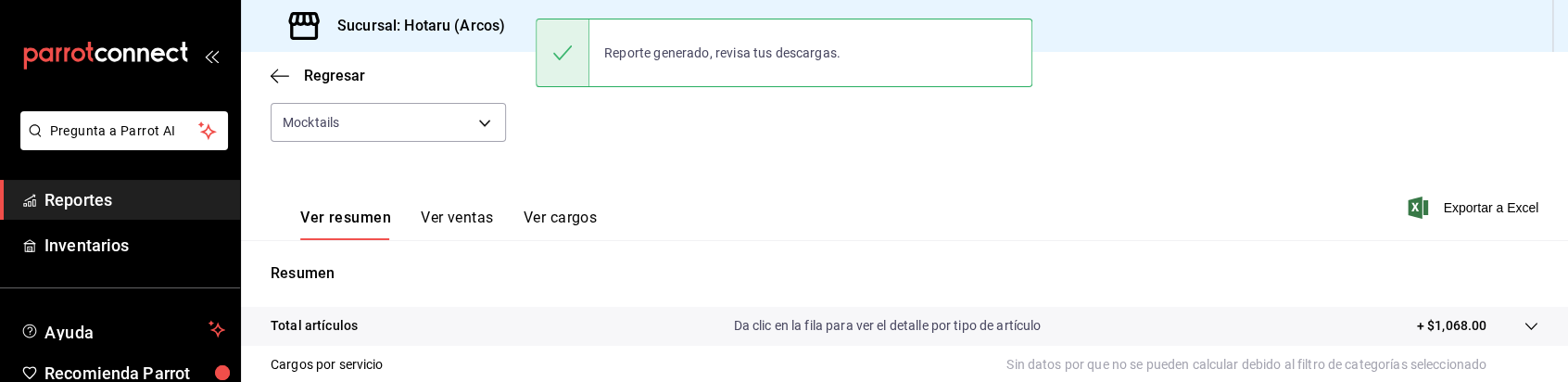
click at [655, 171] on div "Ver resumen Ver ventas Ver cargos Exportar a Excel" at bounding box center [904, 201] width 1327 height 76
click at [470, 131] on body "Pregunta a Parrot AI Reportes Inventarios Ayuda Recomienda Parrot Caja Hotaru S…" at bounding box center [784, 191] width 1568 height 382
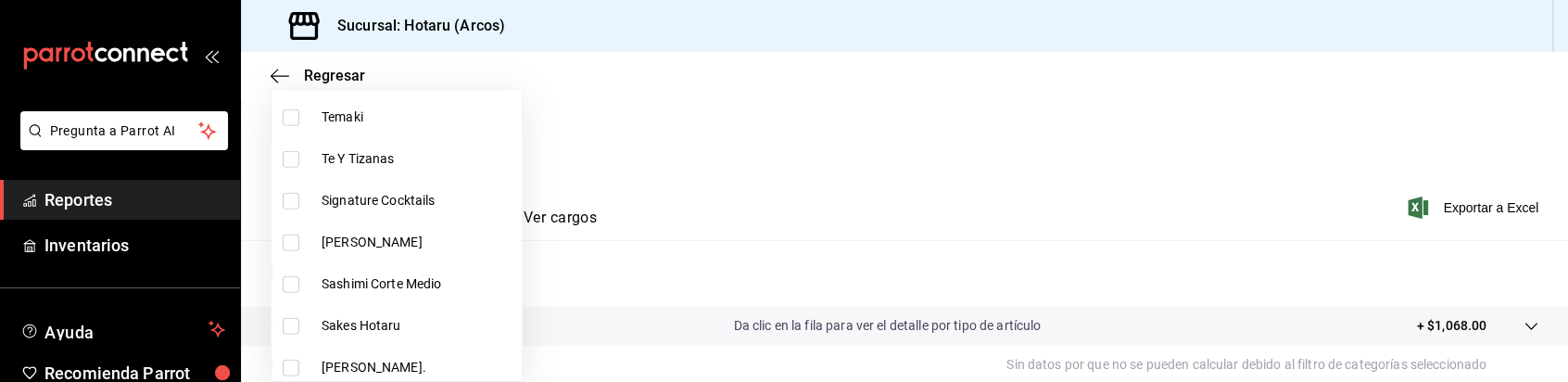
scroll to position [2272, 0]
click at [295, 195] on input "checkbox" at bounding box center [291, 200] width 17 height 17
checkbox input "true"
type input "ae4198db-8658-4b93-b542-e7da5fe79c2a,d405d393-6657-40ff-b437-2c6d4ac9a206"
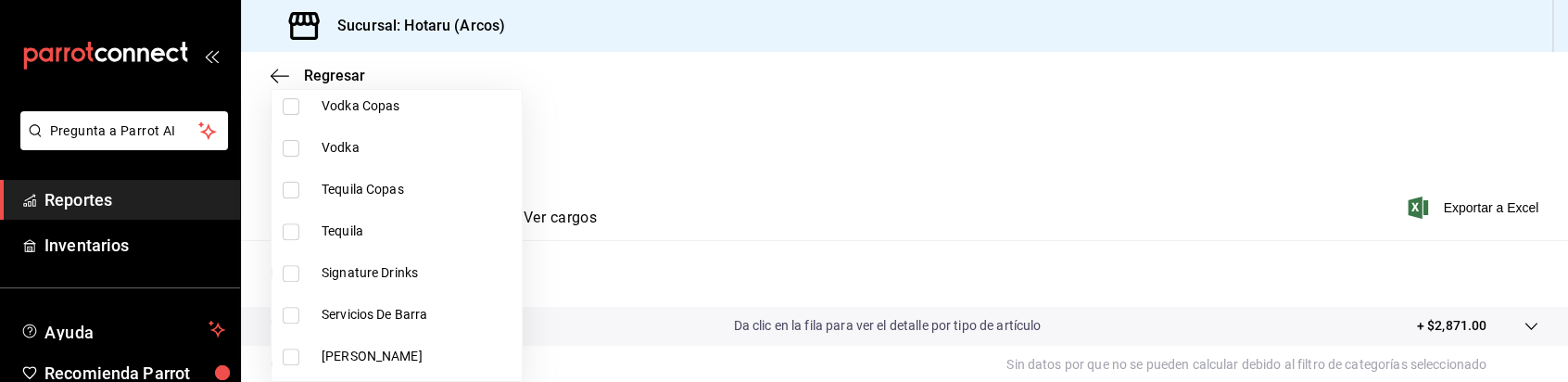
scroll to position [337, 0]
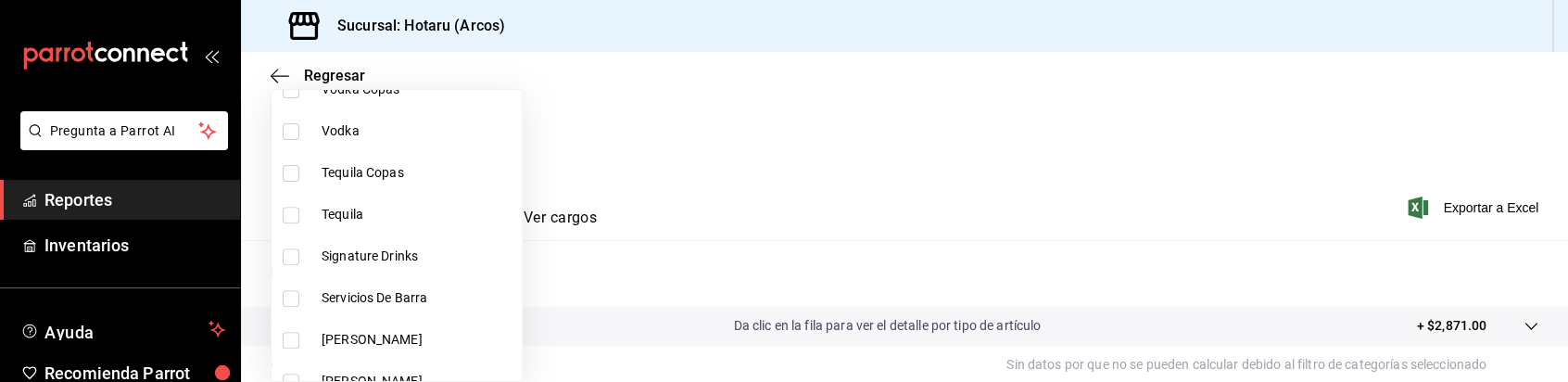
click at [294, 252] on input "checkbox" at bounding box center [291, 257] width 17 height 17
checkbox input "true"
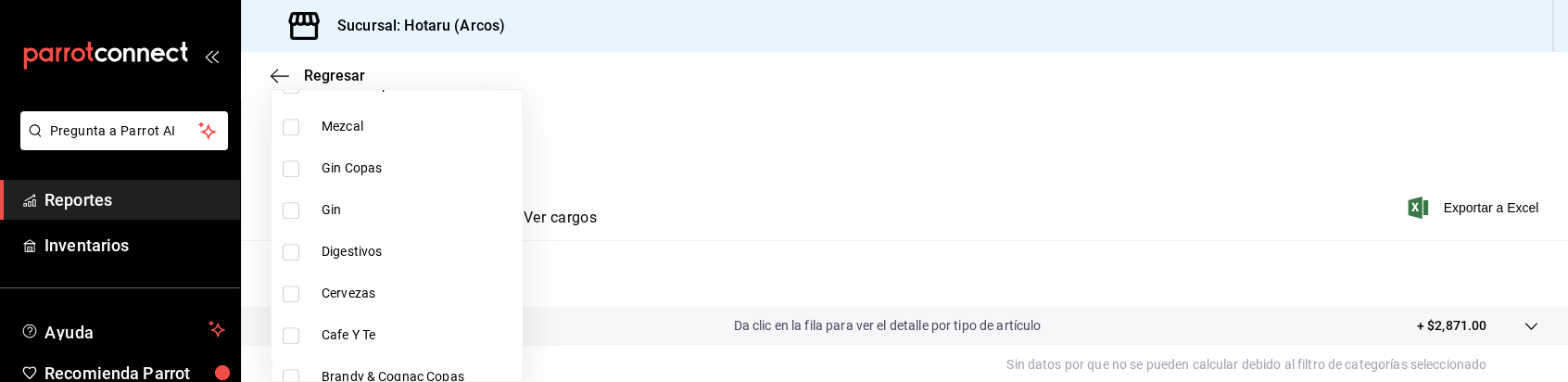
scroll to position [684, 0]
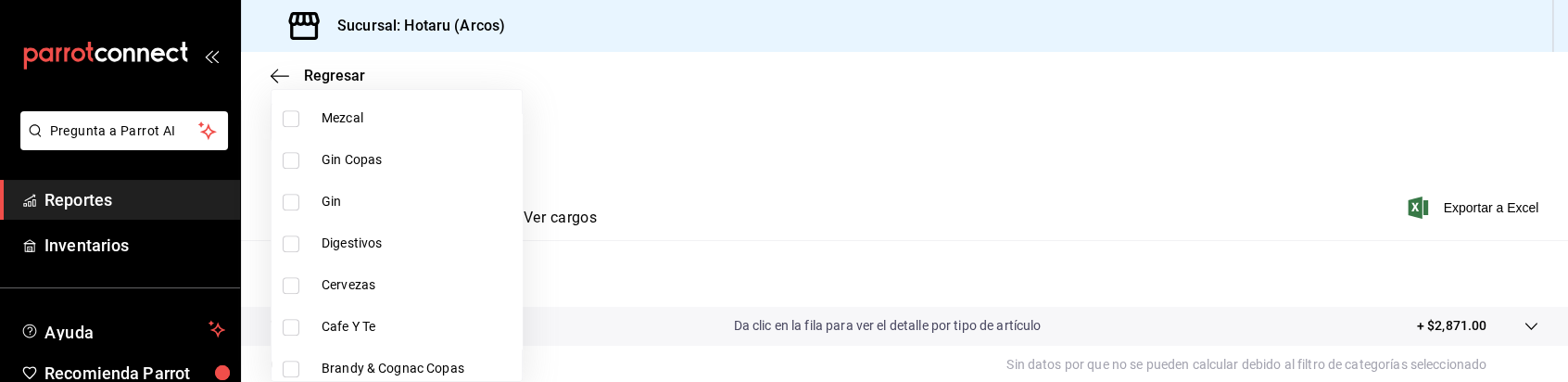
click at [291, 231] on li "Digestivos" at bounding box center [396, 244] width 250 height 41
type input "ae4198db-8658-4b93-b542-e7da5fe79c2a,d405d393-6657-40ff-b437-2c6d4ac9a206,5307b…"
checkbox input "true"
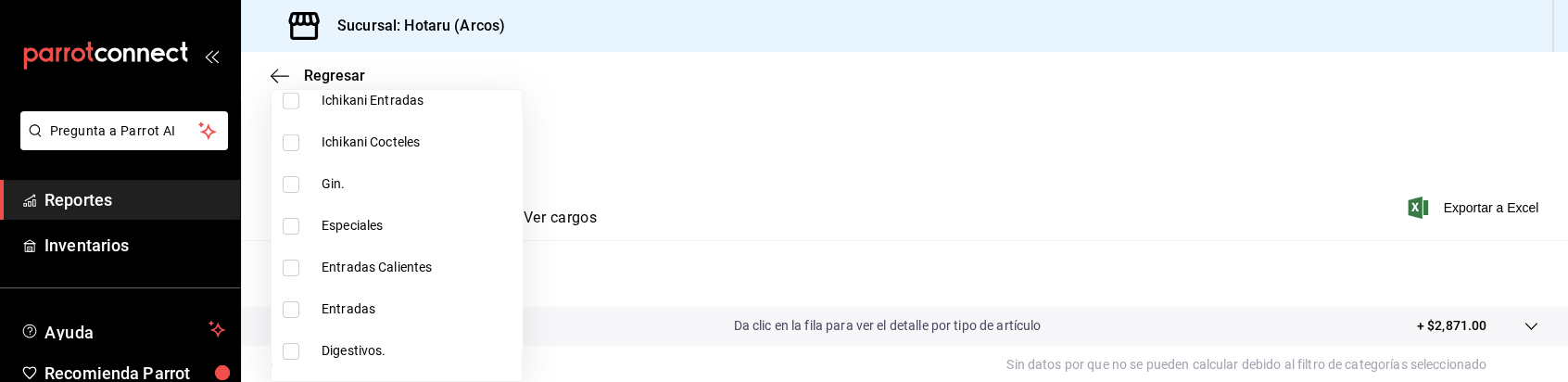
scroll to position [3196, 0]
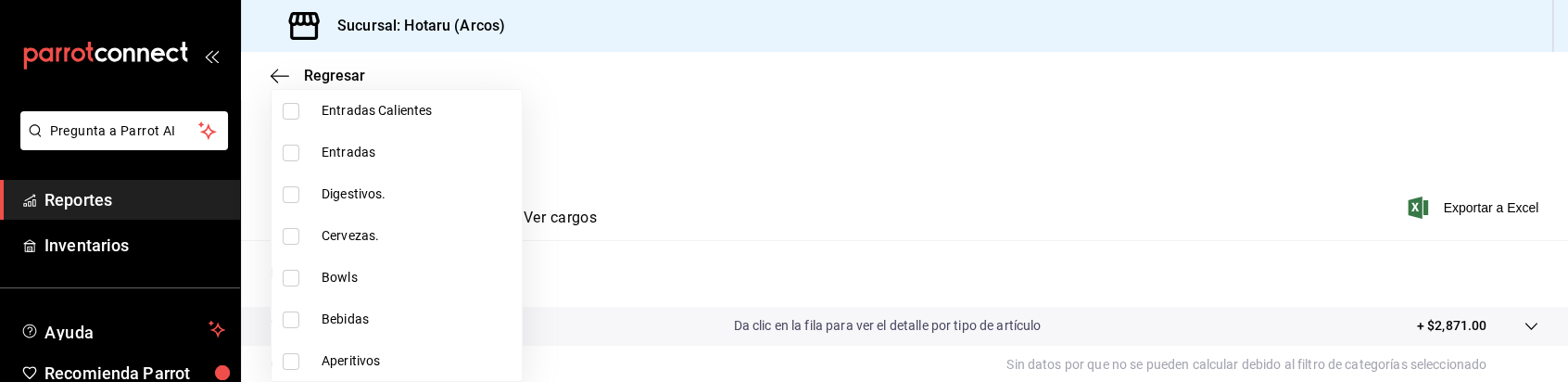
click at [295, 191] on input "checkbox" at bounding box center [291, 194] width 17 height 17
checkbox input "true"
type input "ae4198db-8658-4b93-b542-e7da5fe79c2a,d405d393-6657-40ff-b437-2c6d4ac9a206,5307b…"
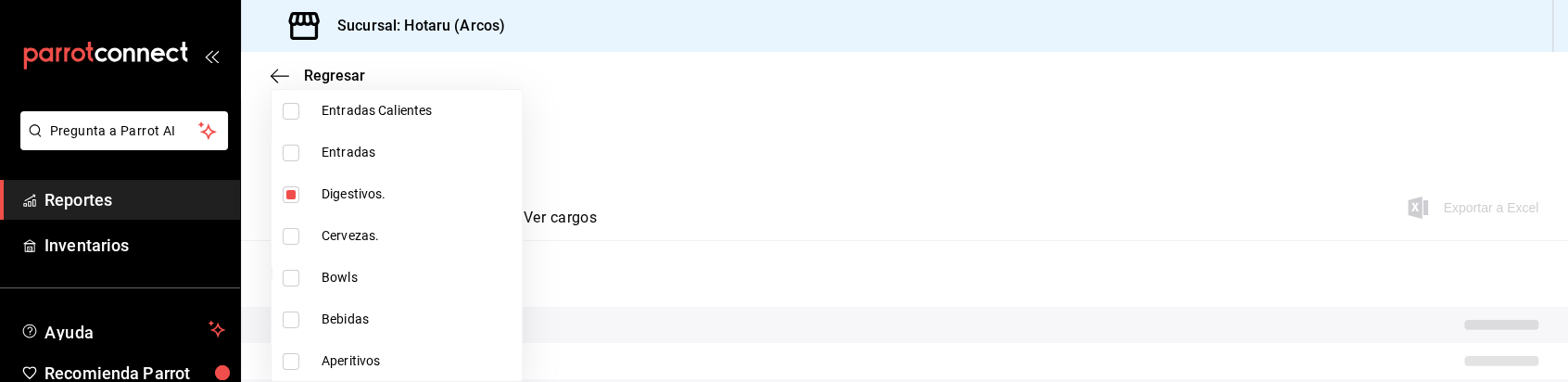
click at [295, 191] on input "checkbox" at bounding box center [291, 194] width 17 height 17
checkbox input "false"
type input "ae4198db-8658-4b93-b542-e7da5fe79c2a,d405d393-6657-40ff-b437-2c6d4ac9a206,5307b…"
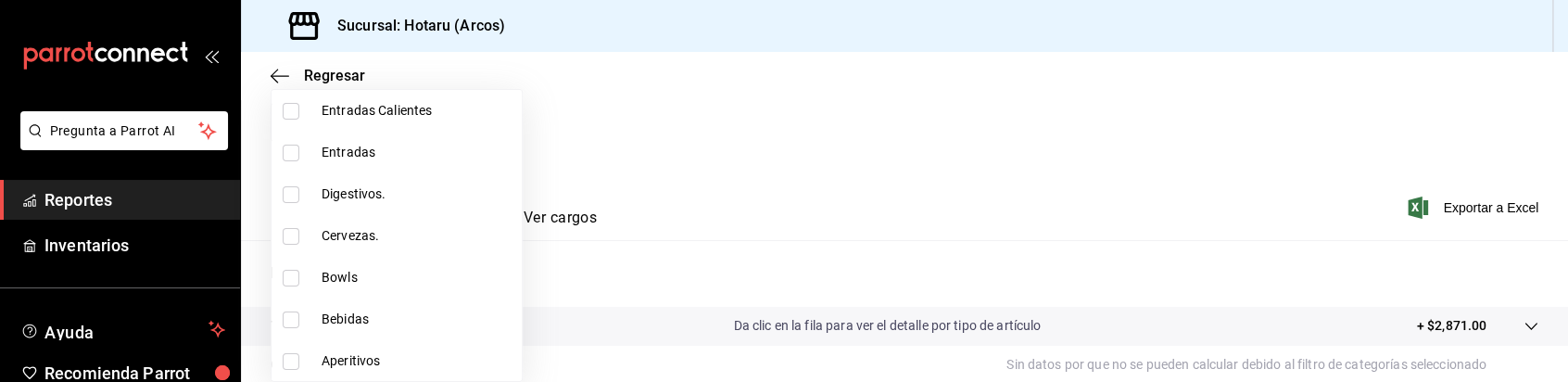
click at [294, 191] on input "checkbox" at bounding box center [291, 194] width 17 height 17
checkbox input "true"
type input "ae4198db-8658-4b93-b542-e7da5fe79c2a,d405d393-6657-40ff-b437-2c6d4ac9a206,5307b…"
click at [290, 359] on input "checkbox" at bounding box center [291, 361] width 17 height 17
checkbox input "true"
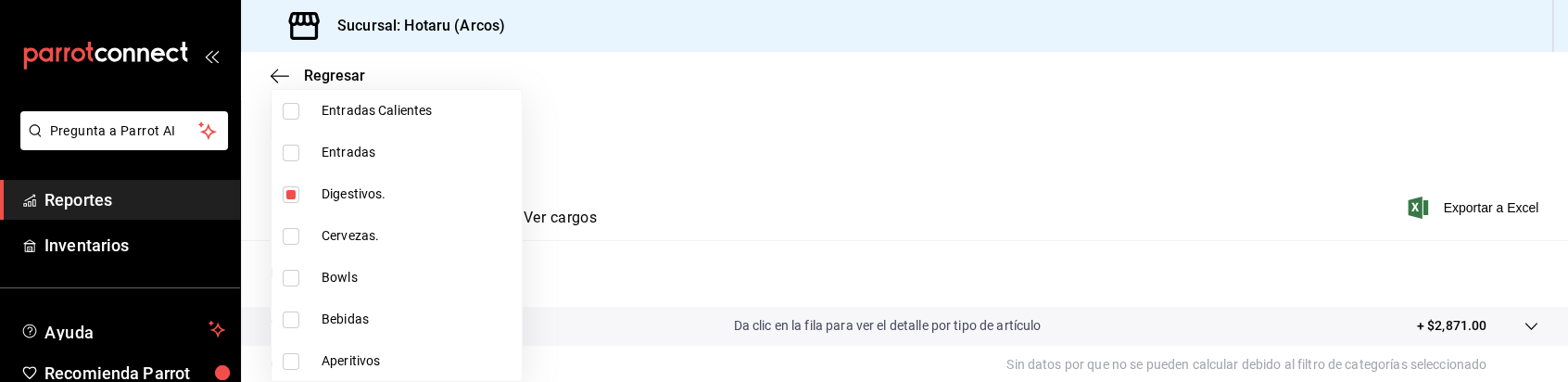
type input "ae4198db-8658-4b93-b542-e7da5fe79c2a,d405d393-6657-40ff-b437-2c6d4ac9a206,5307b…"
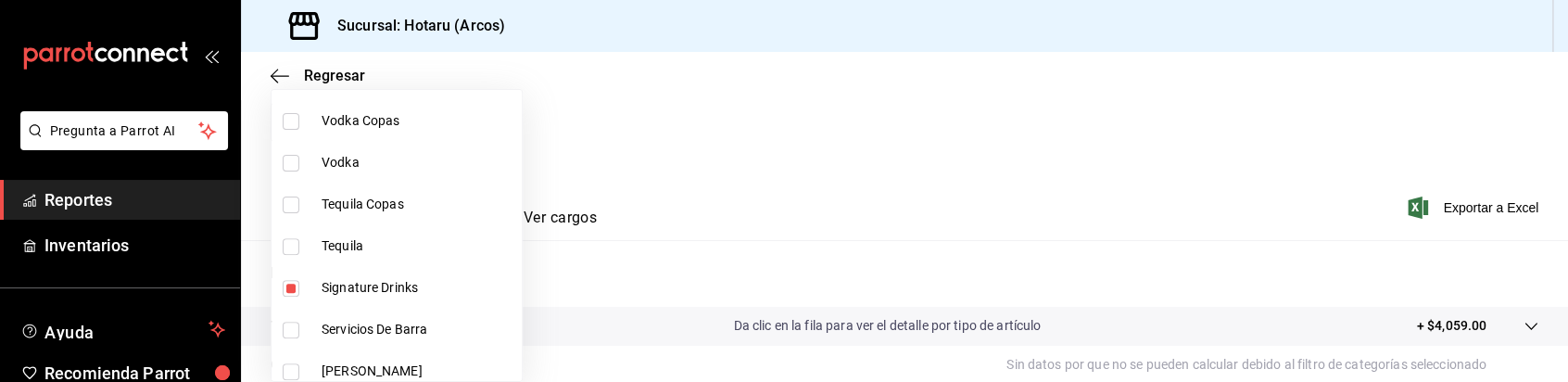
scroll to position [198, 0]
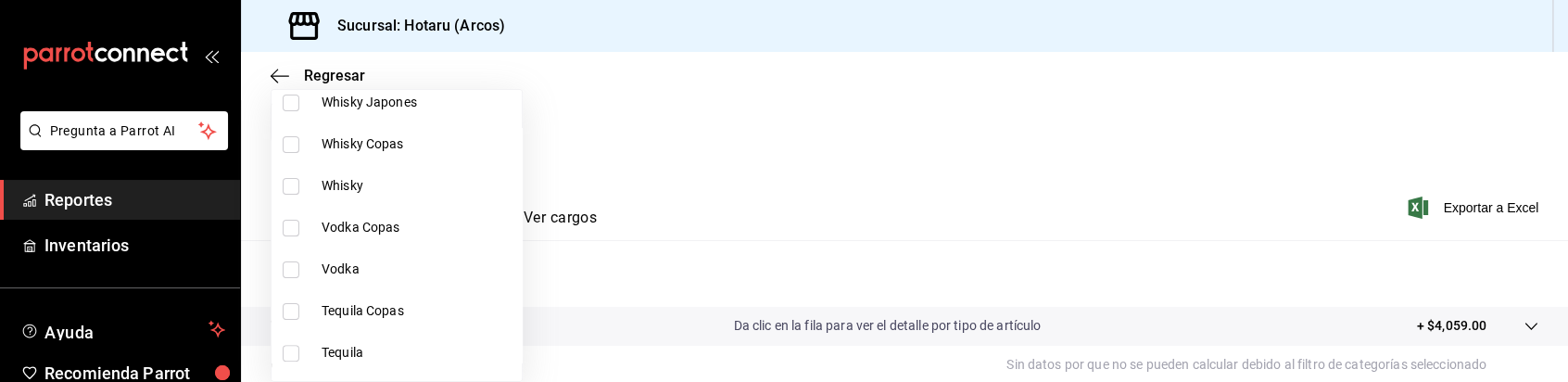
click at [601, 167] on div at bounding box center [784, 191] width 1568 height 382
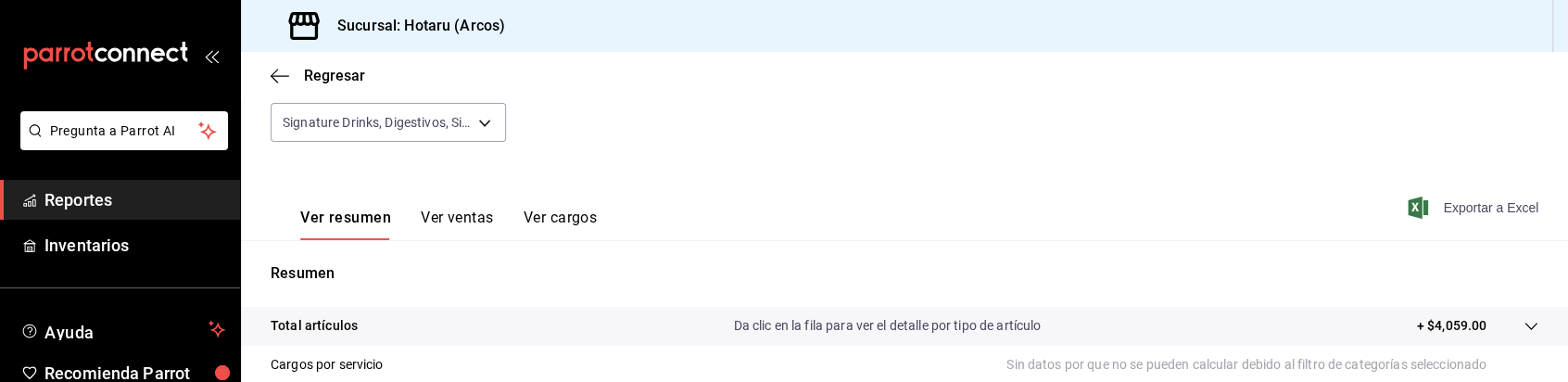
click at [1431, 202] on span "Exportar a Excel" at bounding box center [1475, 207] width 127 height 23
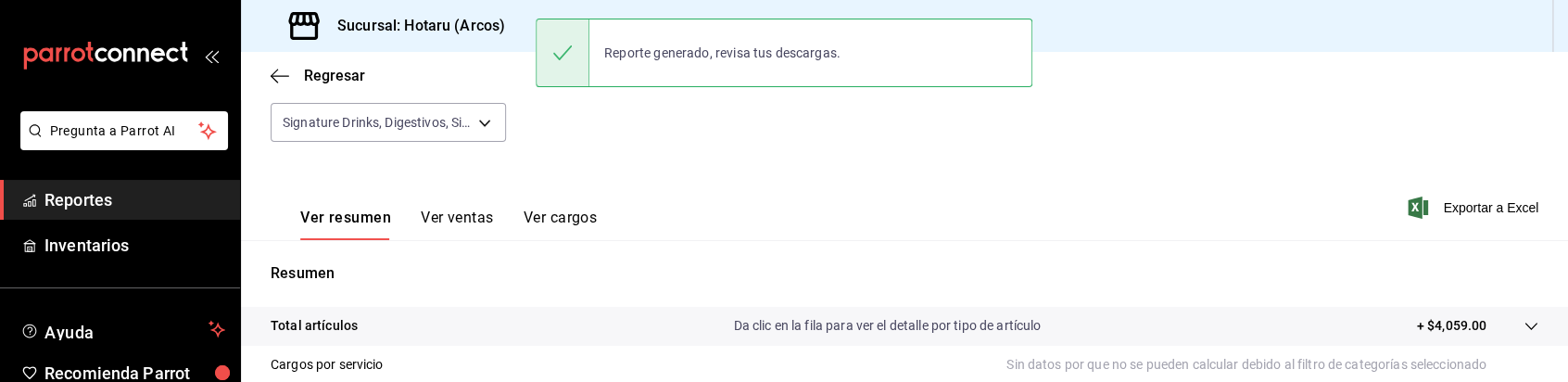
click at [845, 151] on div "Fecha [DATE] [DATE] - [DATE] [DATE] Hora inicio 00:00 Hora inicio Hora fin 23:5…" at bounding box center [904, 82] width 1268 height 163
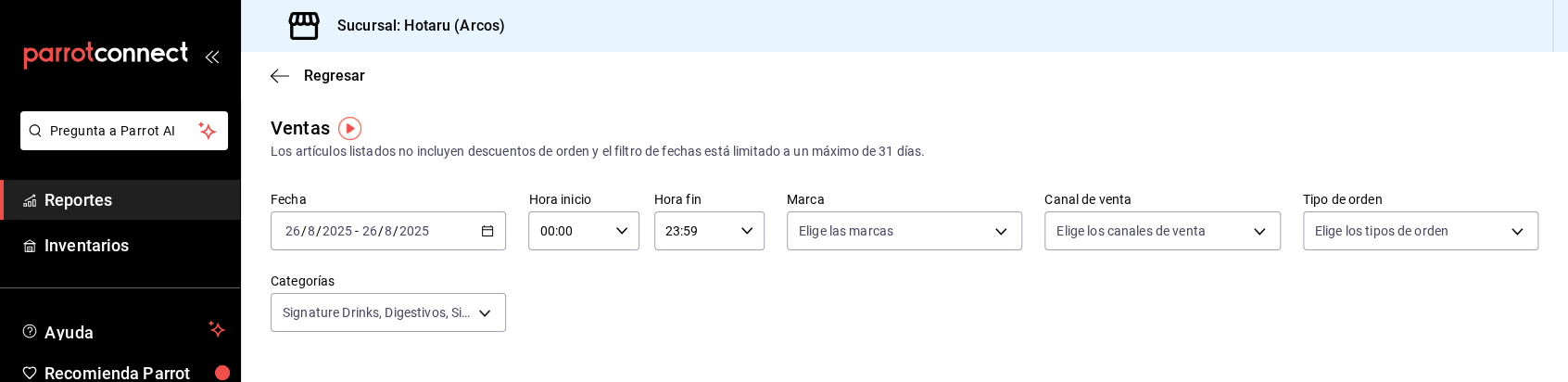
click at [486, 238] on div "[DATE] [DATE] - [DATE] [DATE]" at bounding box center [388, 230] width 236 height 38
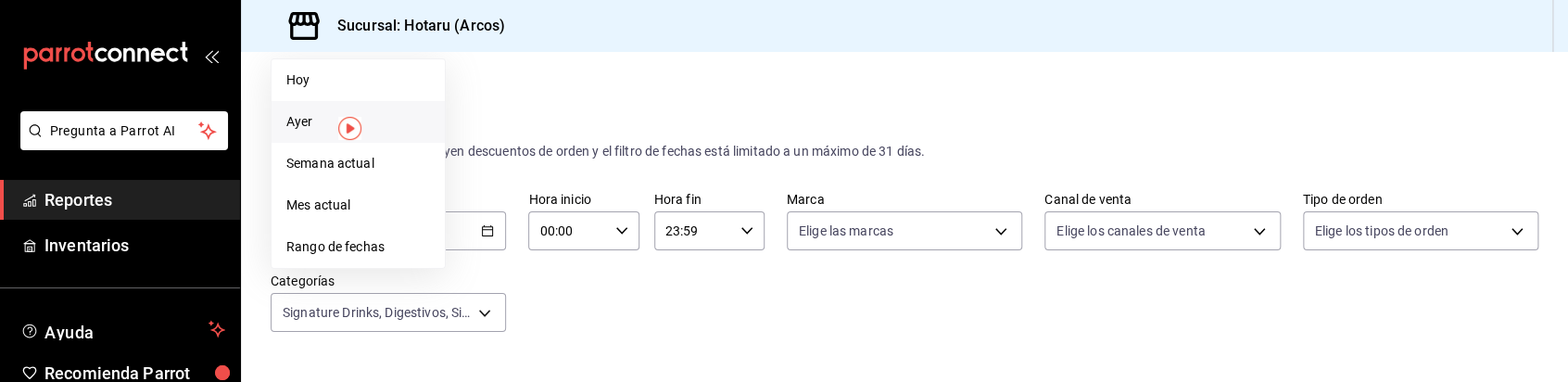
click at [310, 128] on span "Ayer" at bounding box center [358, 122] width 144 height 20
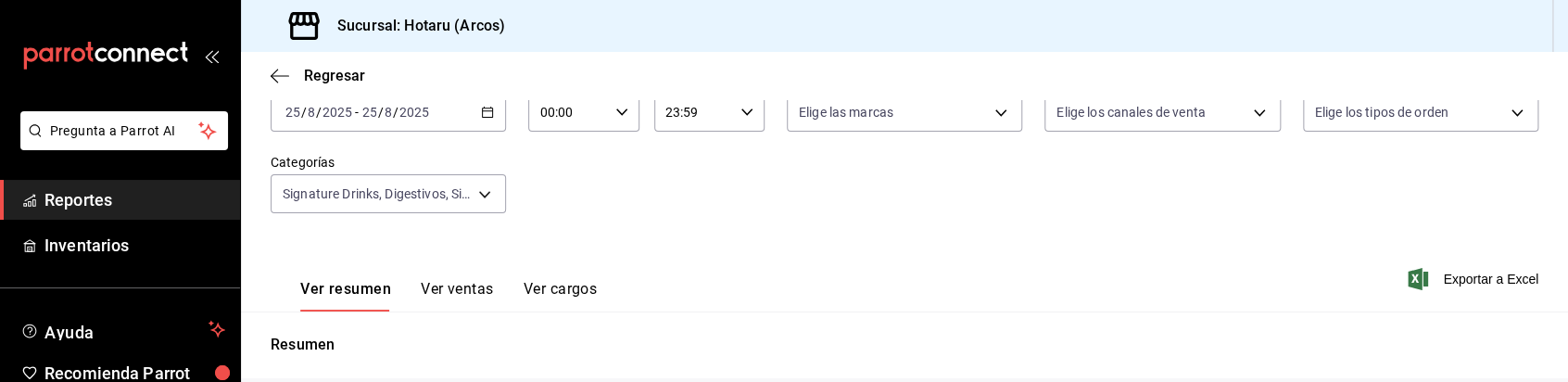
scroll to position [119, 0]
click at [1445, 270] on span "Exportar a Excel" at bounding box center [1475, 278] width 127 height 23
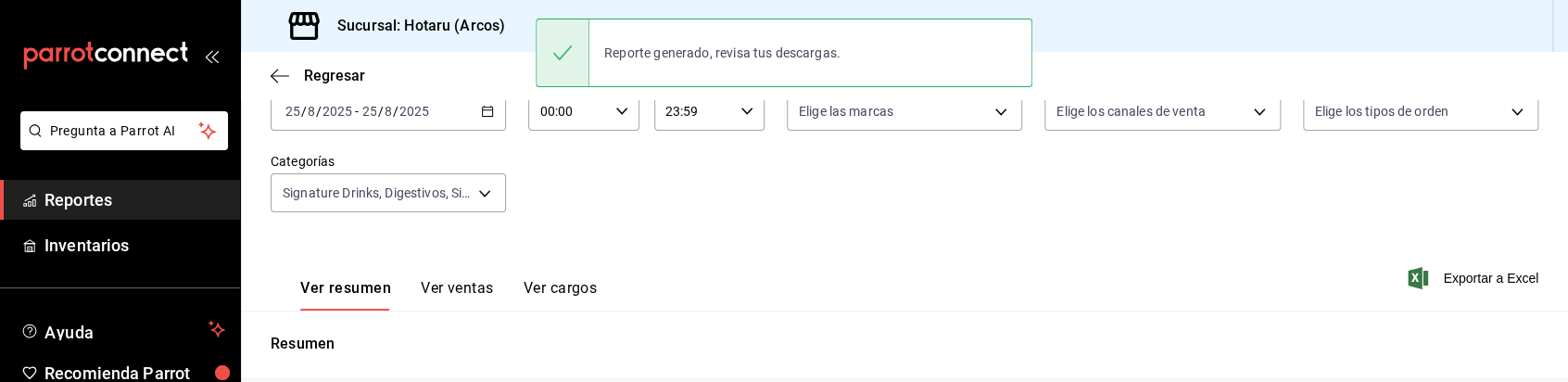
click at [777, 268] on div "Ver resumen Ver ventas Ver cargos Exportar a Excel" at bounding box center [904, 272] width 1327 height 76
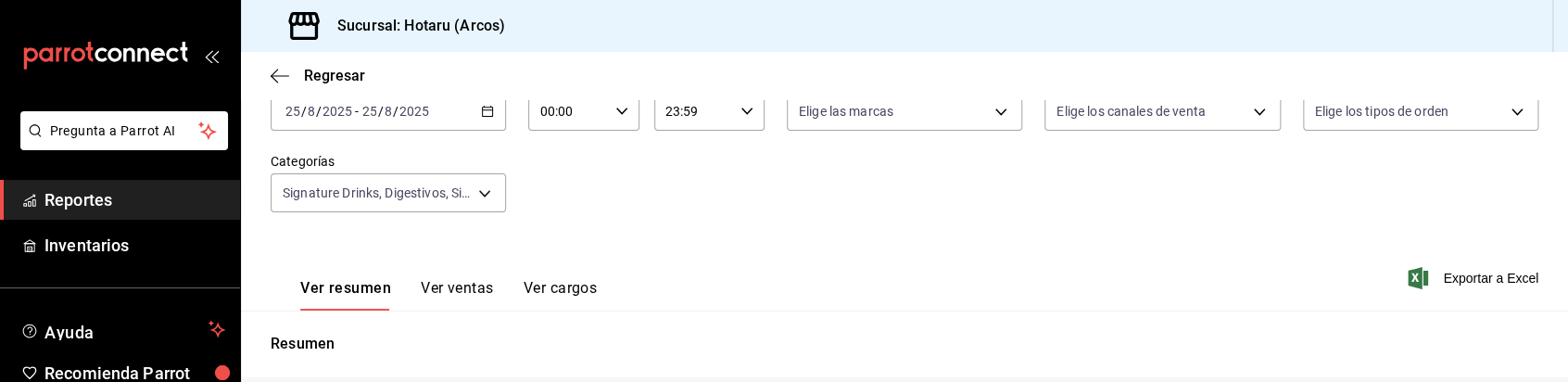
click at [629, 200] on div "Fecha [DATE] [DATE] - [DATE] [DATE] Hora inicio 00:00 Hora inicio Hora fin 23:5…" at bounding box center [904, 152] width 1268 height 163
click at [122, 208] on span "Reportes" at bounding box center [134, 199] width 180 height 25
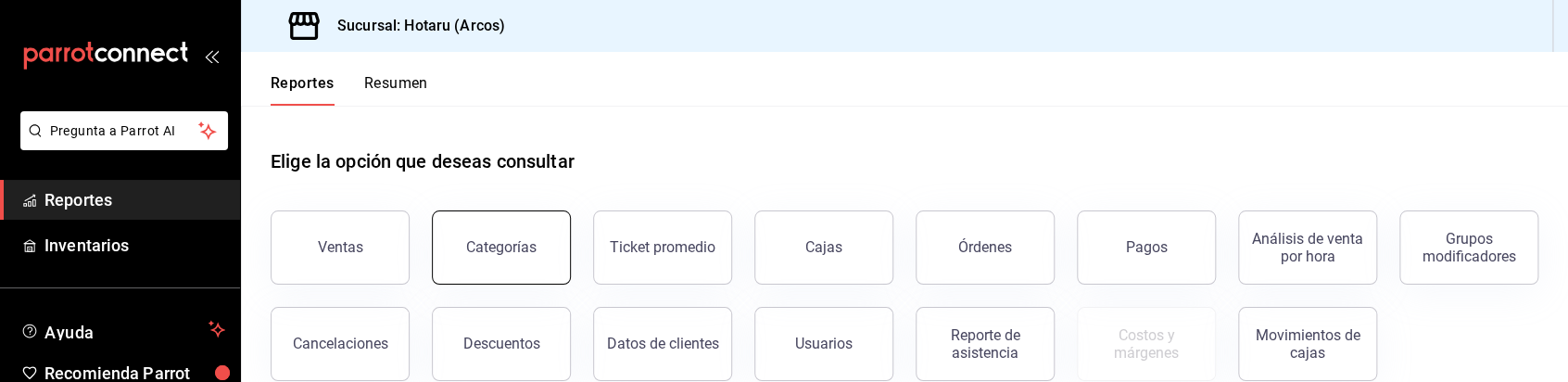
click at [535, 266] on button "Categorías" at bounding box center [501, 247] width 139 height 74
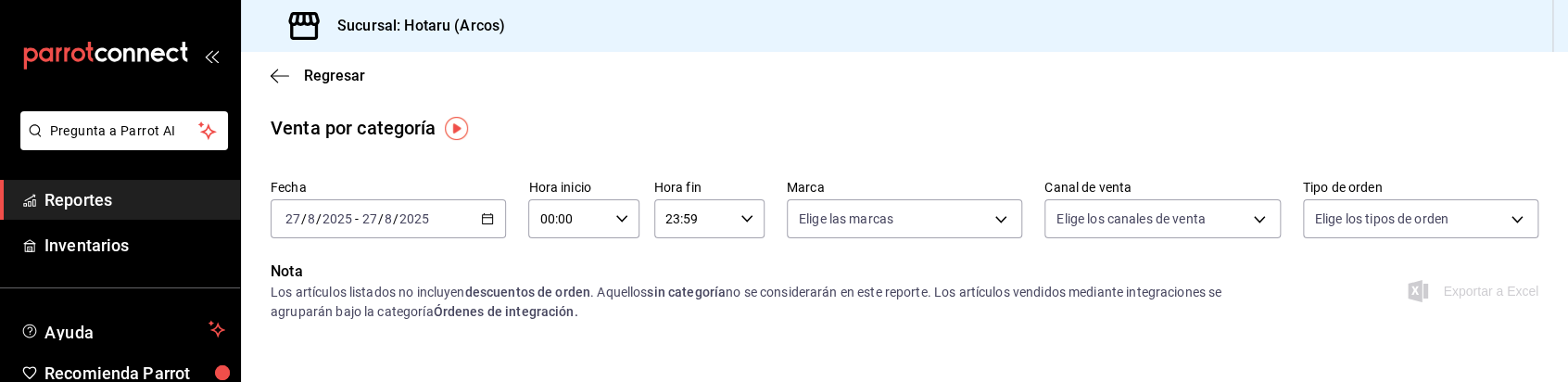
click at [482, 223] on \(Stroke\) "button" at bounding box center [487, 219] width 11 height 10
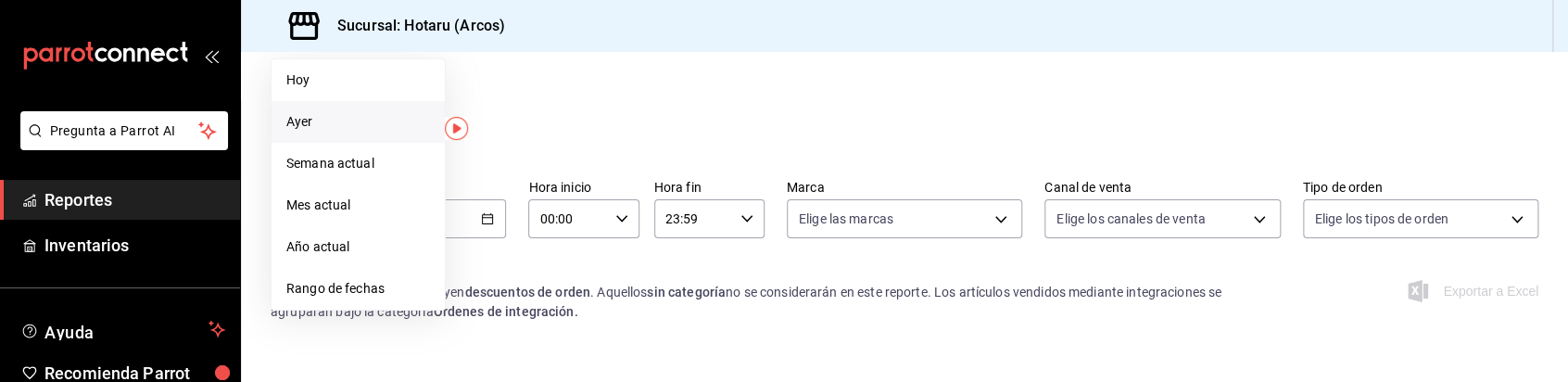
click at [316, 131] on span "Ayer" at bounding box center [358, 122] width 144 height 20
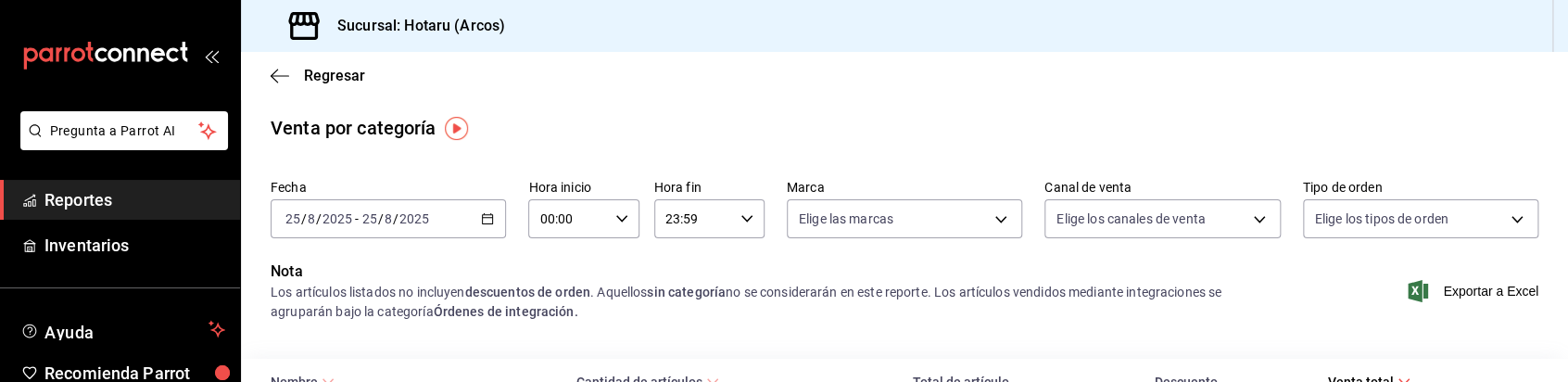
click at [483, 221] on icon "button" at bounding box center [487, 218] width 13 height 13
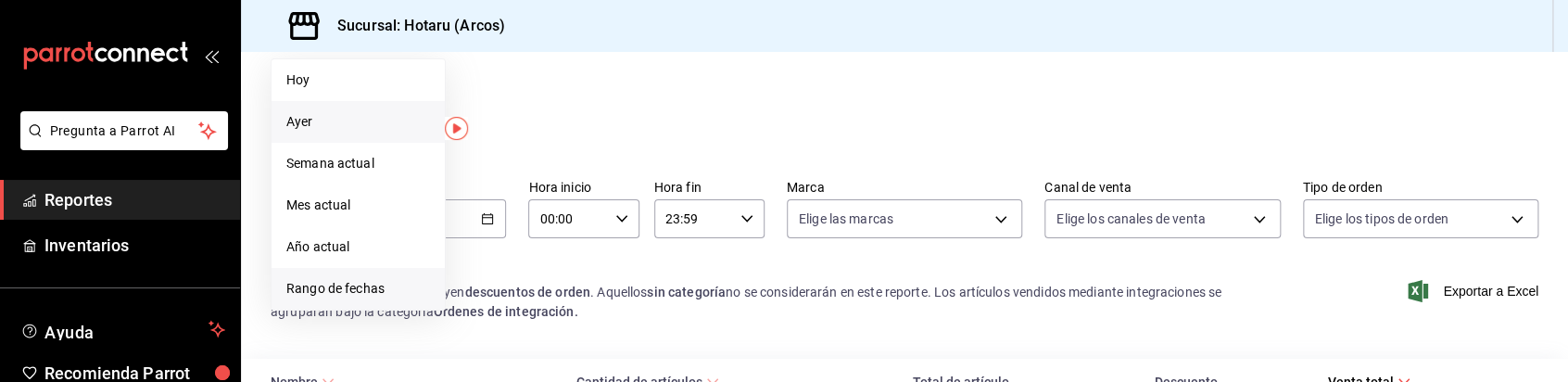
click at [366, 277] on li "Rango de fechas" at bounding box center [358, 289] width 174 height 41
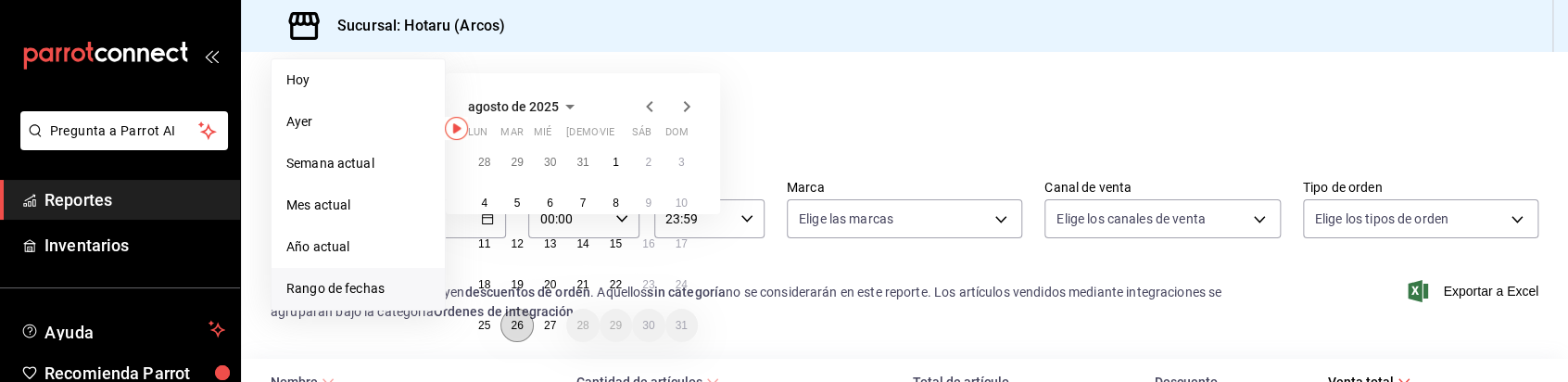
click at [519, 325] on abbr "26" at bounding box center [517, 325] width 12 height 13
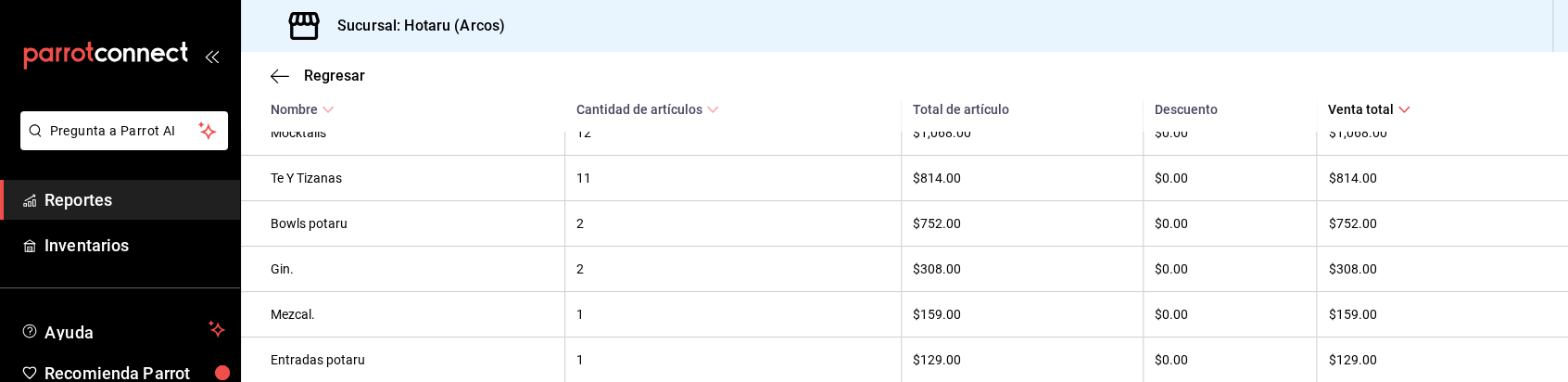
scroll to position [1284, 0]
click at [609, 246] on th "2" at bounding box center [733, 223] width 336 height 45
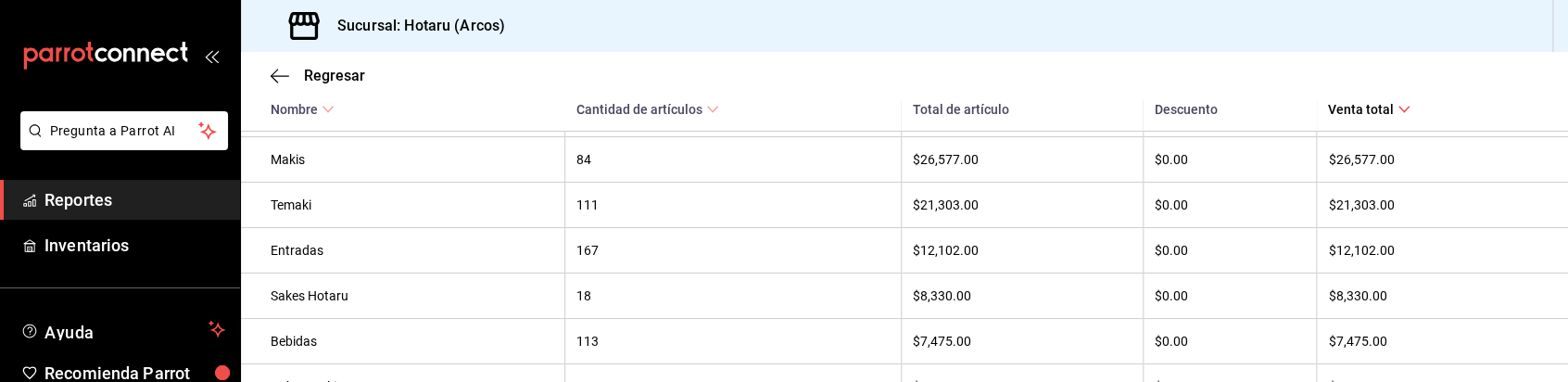
scroll to position [348, 0]
